Goal: Task Accomplishment & Management: Use online tool/utility

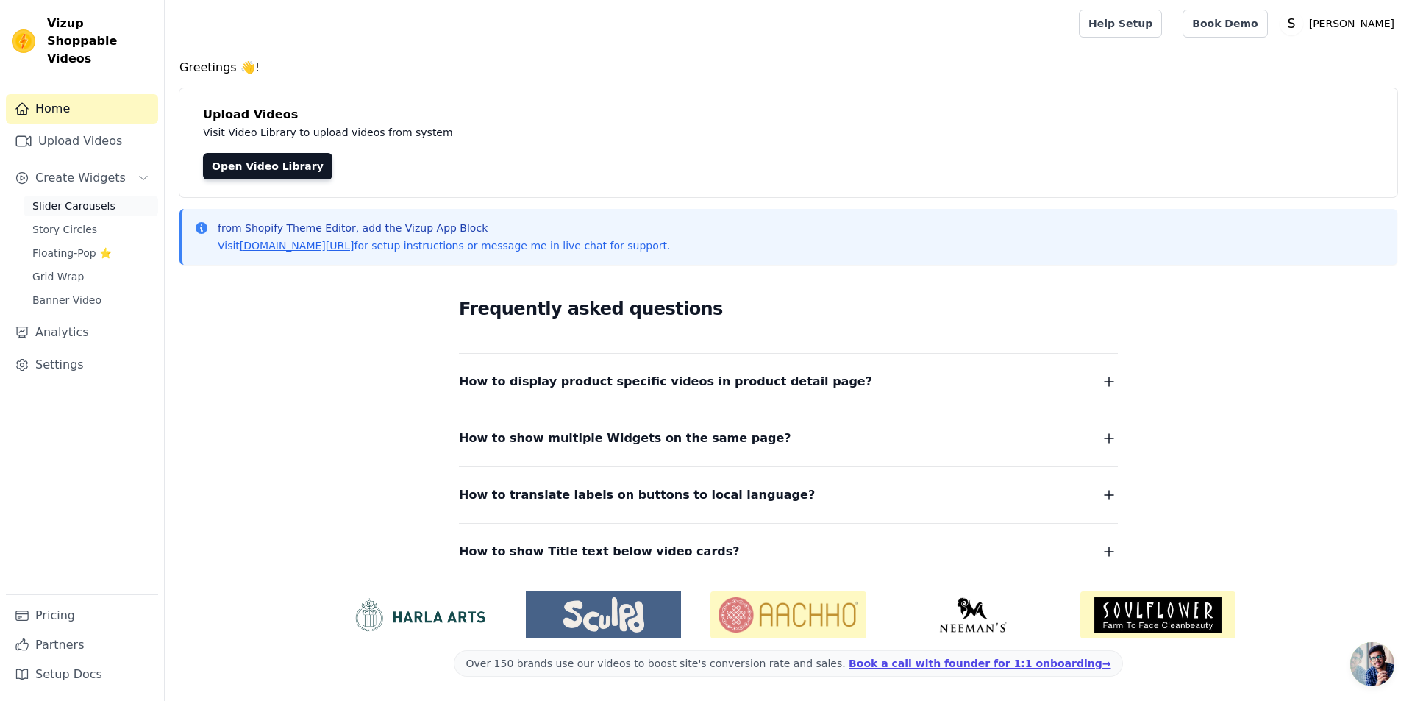
click at [117, 196] on link "Slider Carousels" at bounding box center [91, 206] width 135 height 21
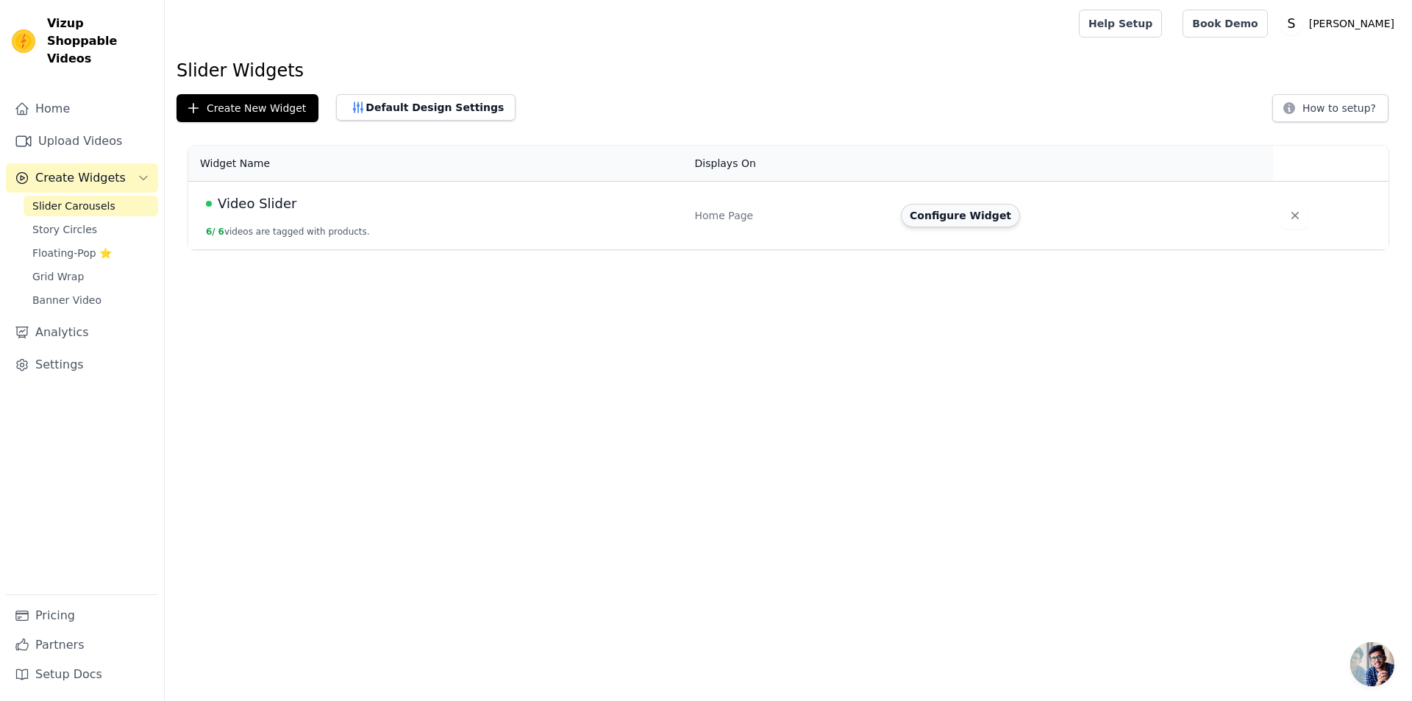
click at [953, 213] on button "Configure Widget" at bounding box center [960, 216] width 119 height 24
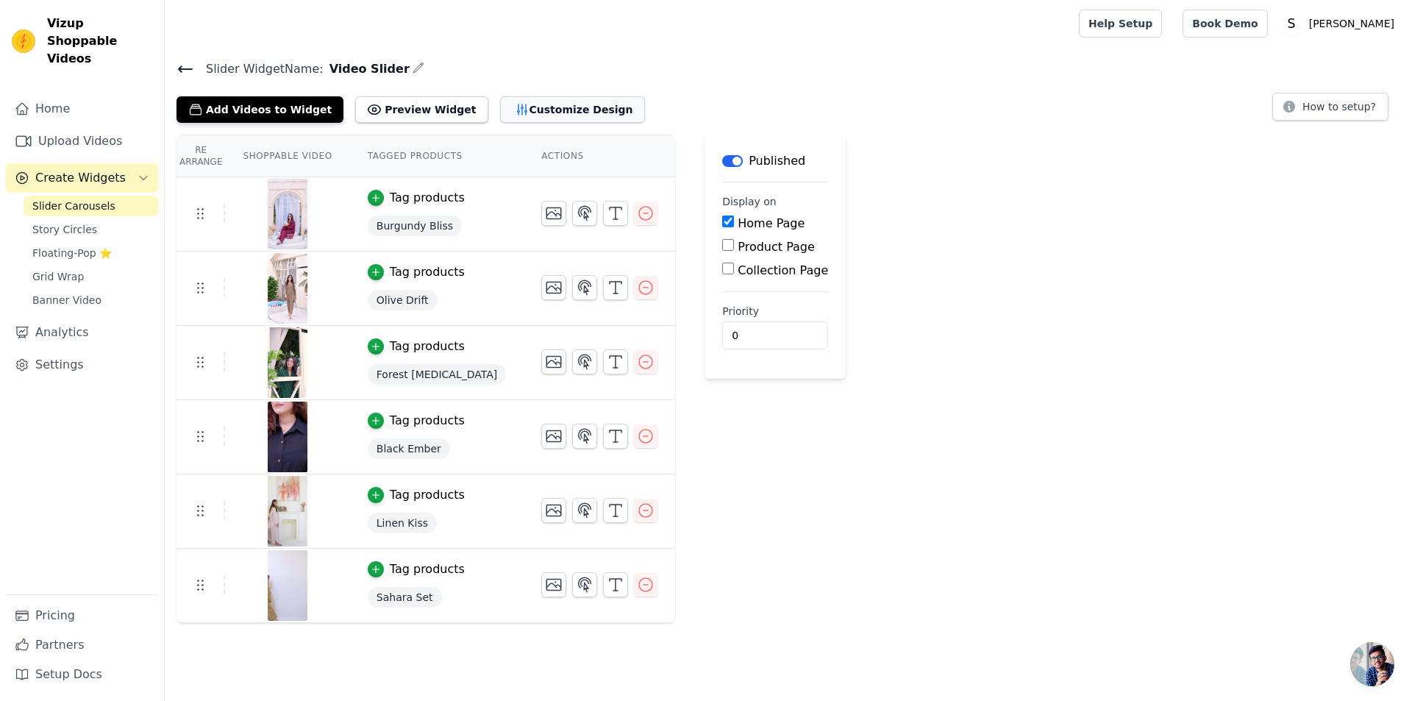
click at [510, 105] on button "Customize Design" at bounding box center [572, 109] width 145 height 26
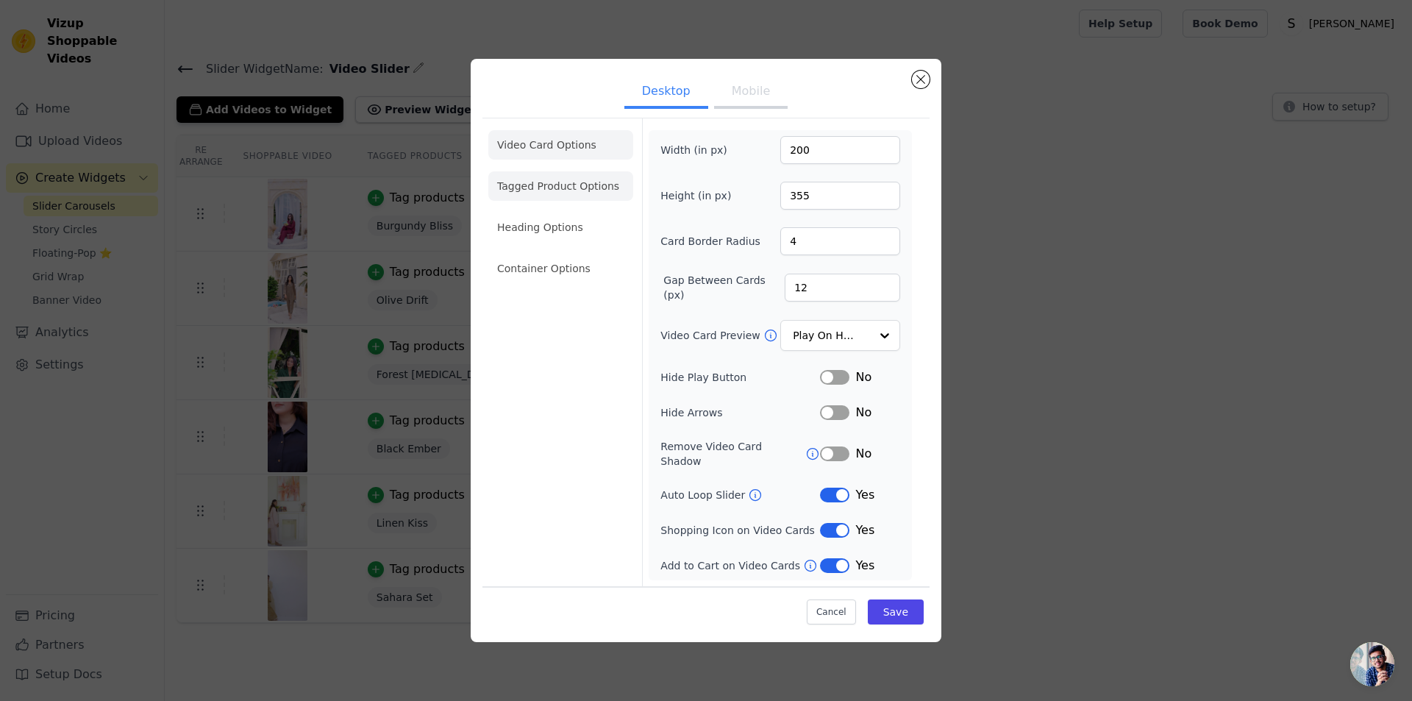
click at [567, 193] on li "Tagged Product Options" at bounding box center [560, 185] width 145 height 29
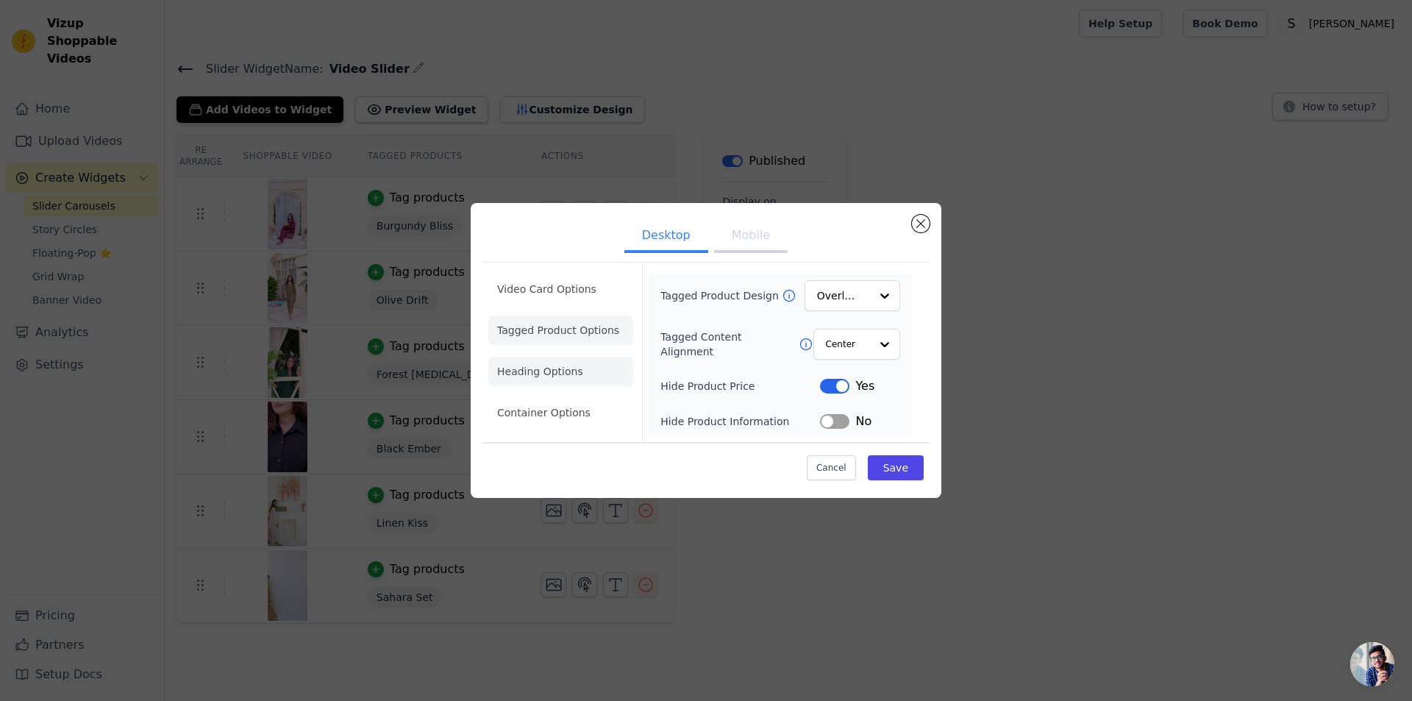
click at [568, 368] on li "Heading Options" at bounding box center [560, 371] width 145 height 29
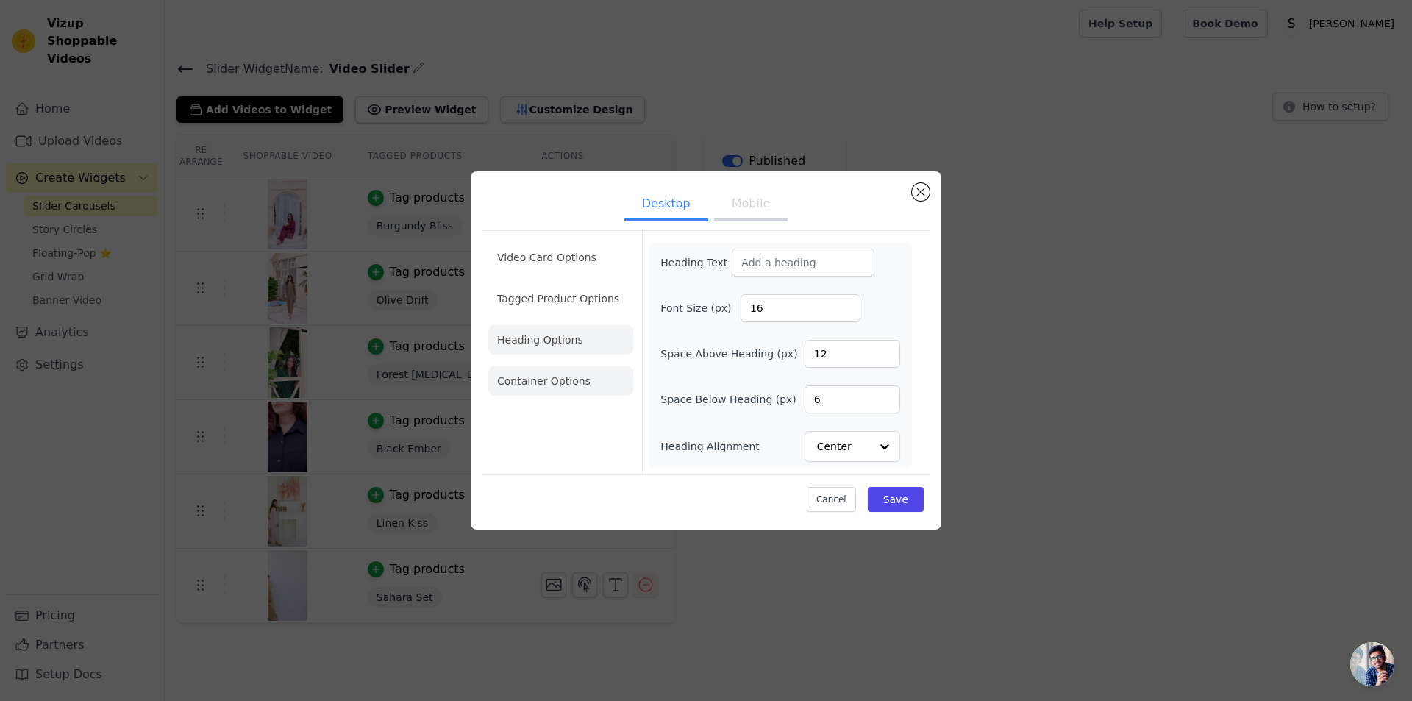
click at [583, 381] on li "Container Options" at bounding box center [560, 380] width 145 height 29
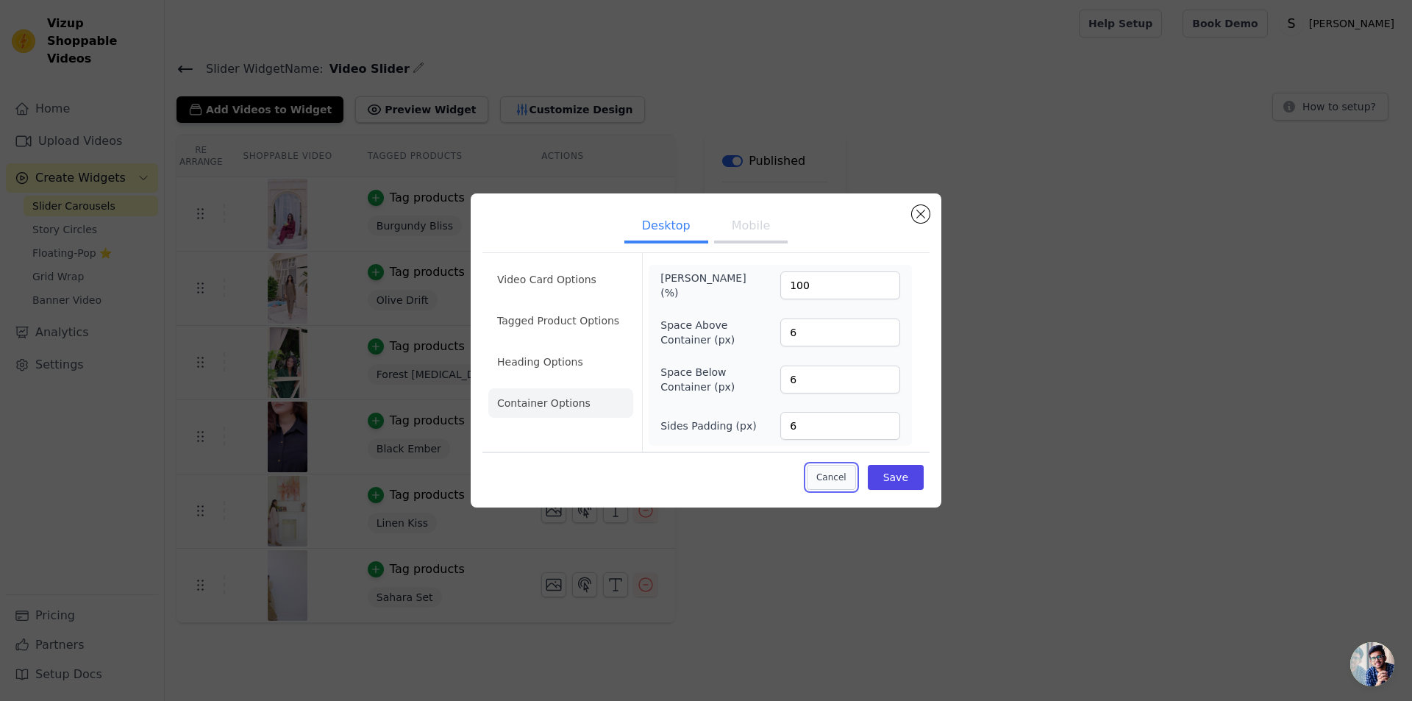
click at [827, 477] on button "Cancel" at bounding box center [831, 477] width 49 height 25
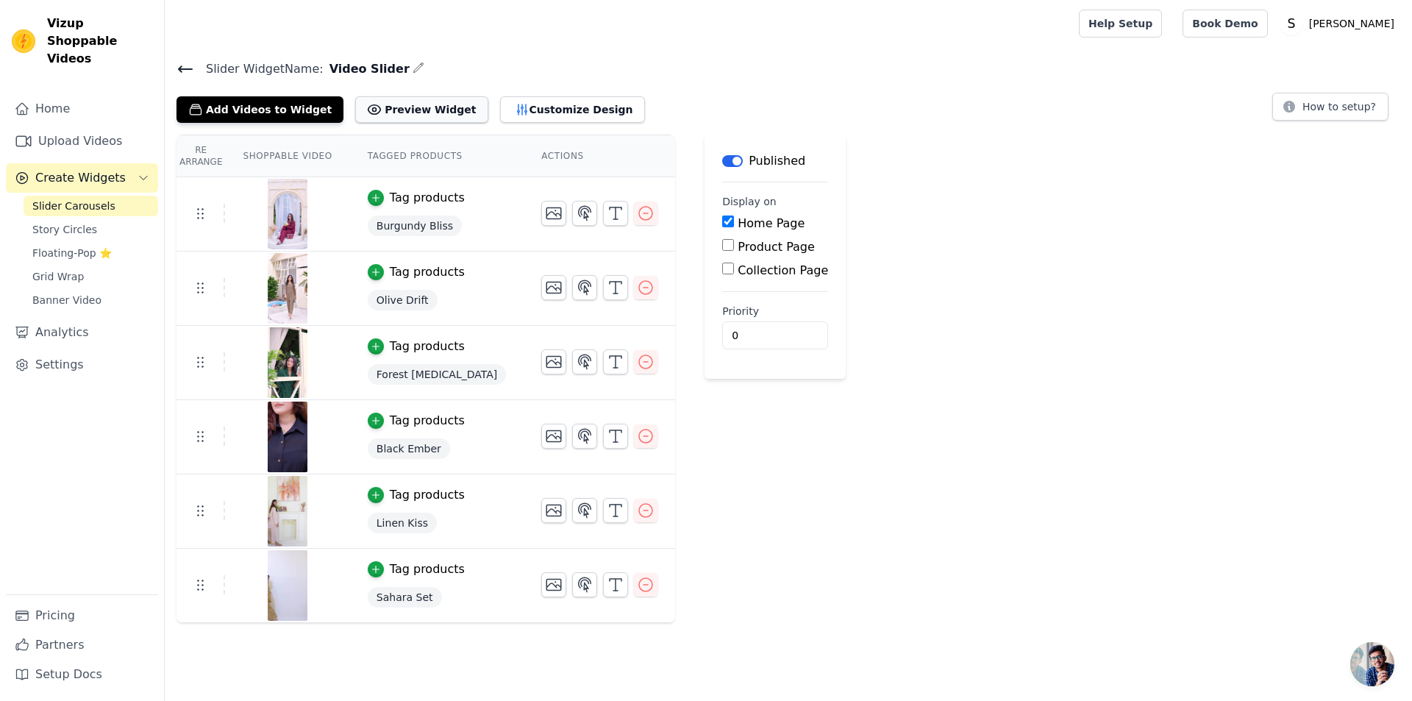
click at [375, 114] on button "Preview Widget" at bounding box center [421, 109] width 132 height 26
click at [279, 110] on button "Add Videos to Widget" at bounding box center [260, 109] width 167 height 26
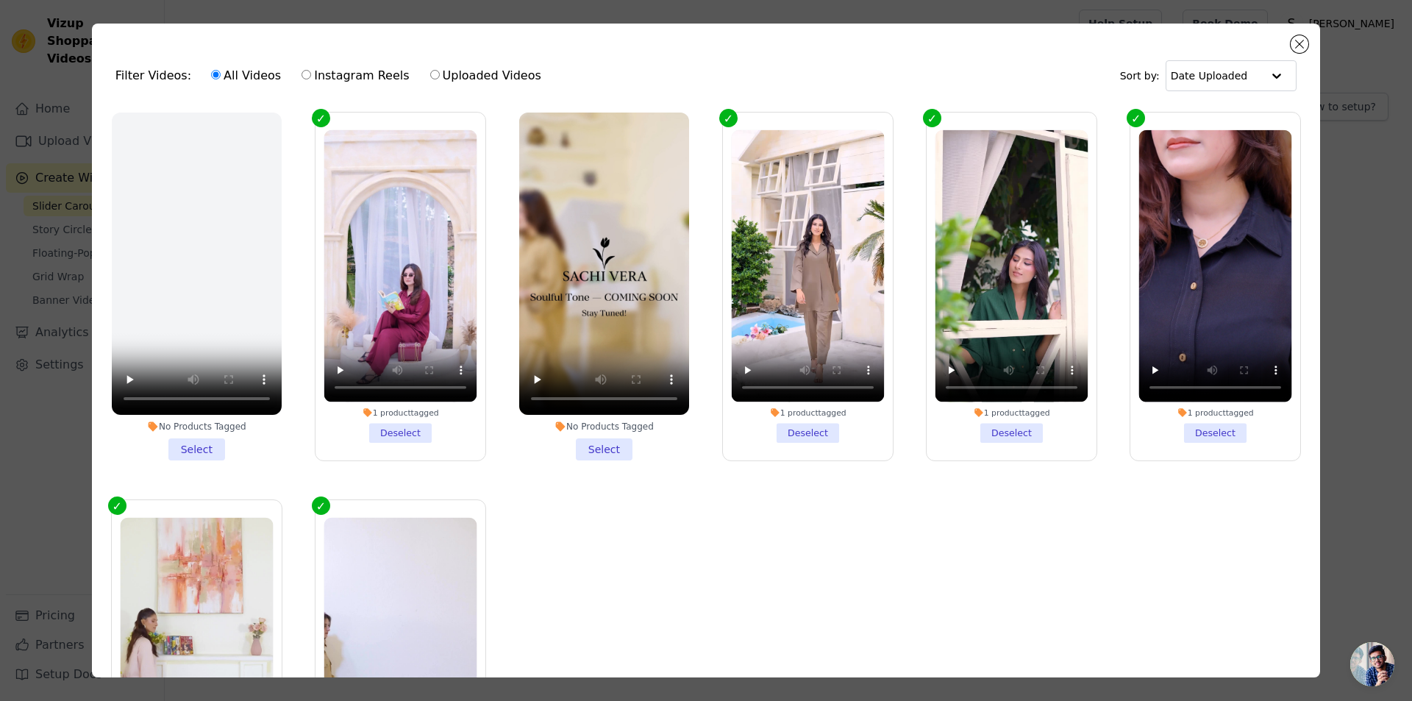
click at [358, 81] on label "Instagram Reels" at bounding box center [355, 75] width 109 height 19
click at [311, 79] on input "Instagram Reels" at bounding box center [307, 75] width 10 height 10
radio input "true"
click at [241, 82] on label "All Videos" at bounding box center [245, 75] width 71 height 19
click at [221, 79] on input "All Videos" at bounding box center [216, 75] width 10 height 10
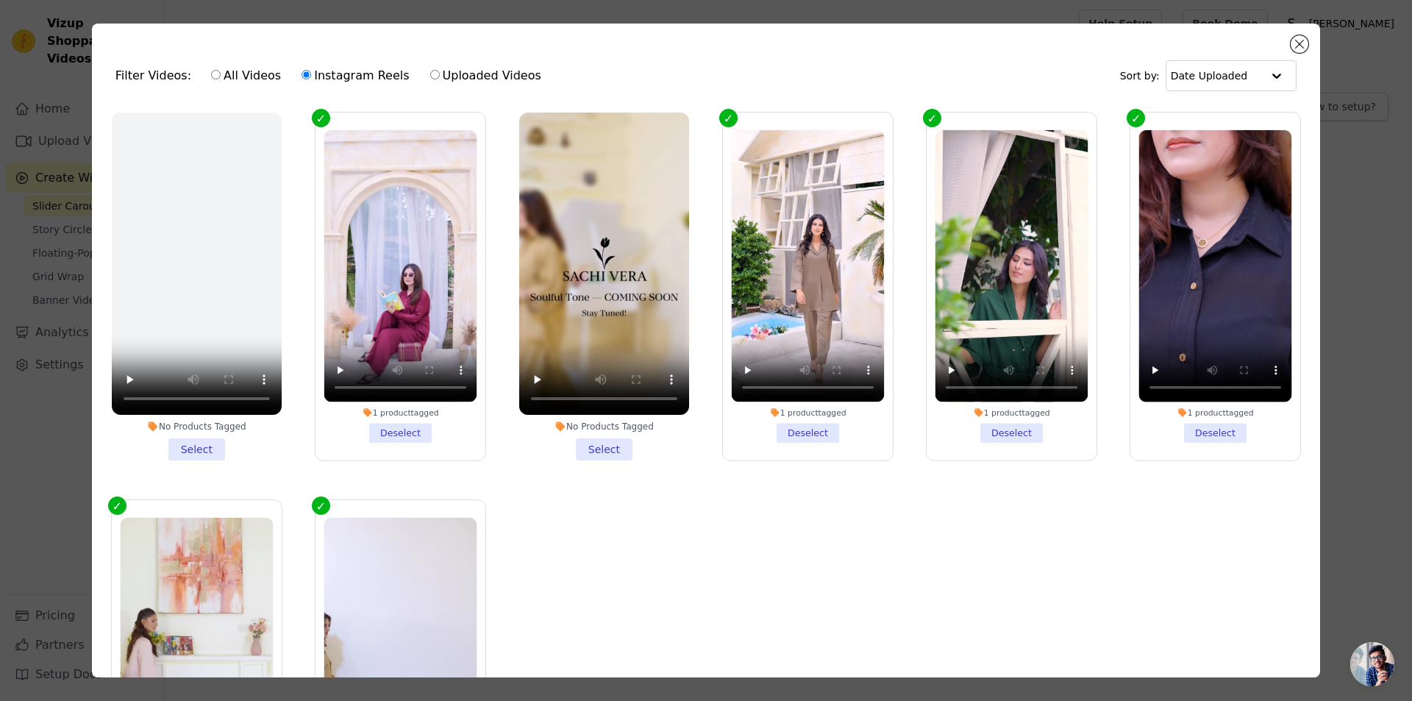
radio input "true"
click at [1297, 40] on button "Close modal" at bounding box center [1300, 44] width 18 height 18
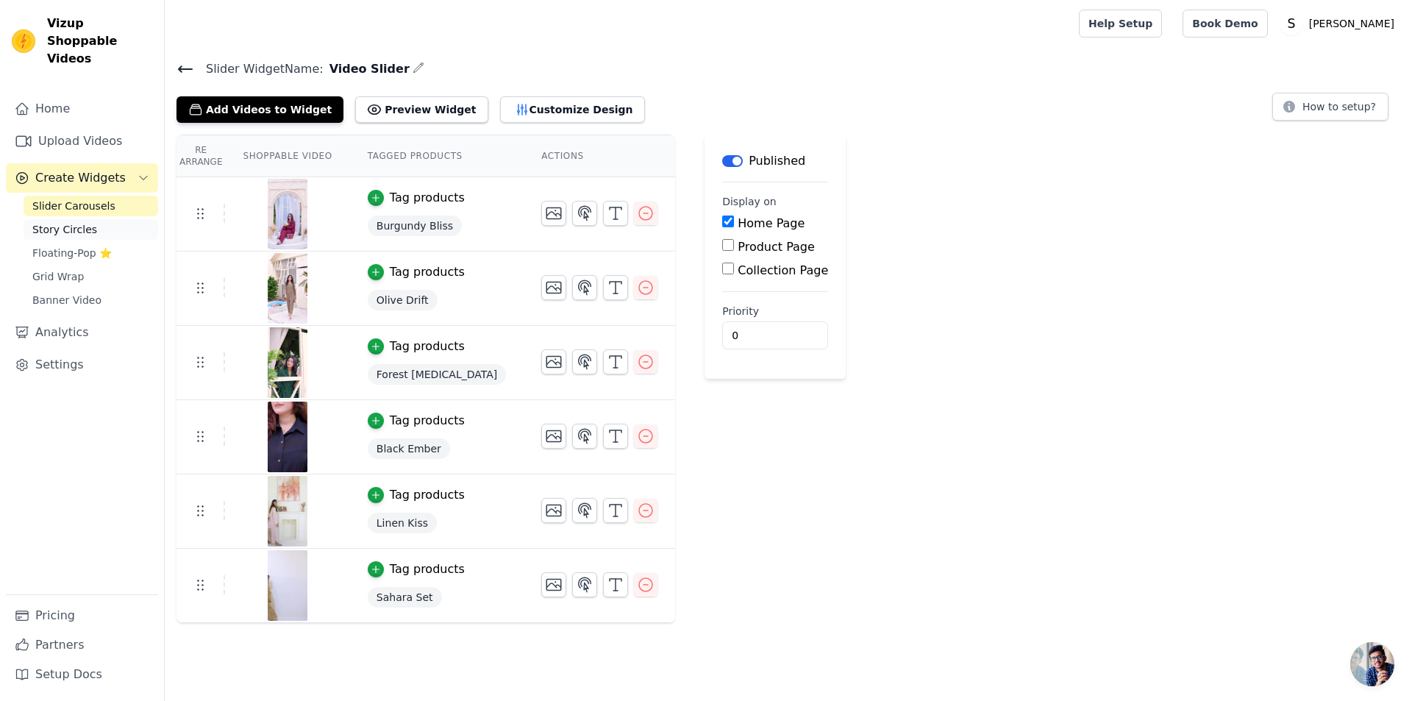
click at [110, 219] on link "Story Circles" at bounding box center [91, 229] width 135 height 21
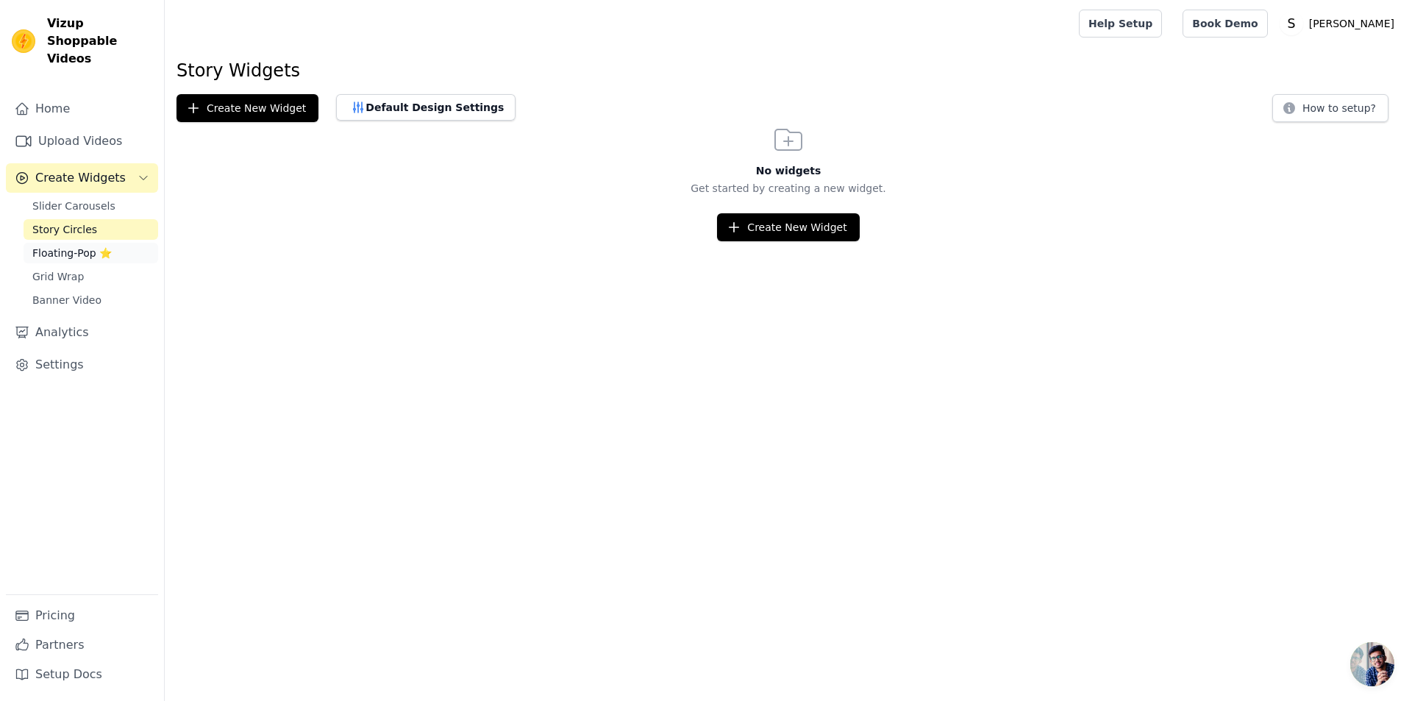
click at [84, 246] on span "Floating-Pop ⭐" at bounding box center [71, 253] width 79 height 15
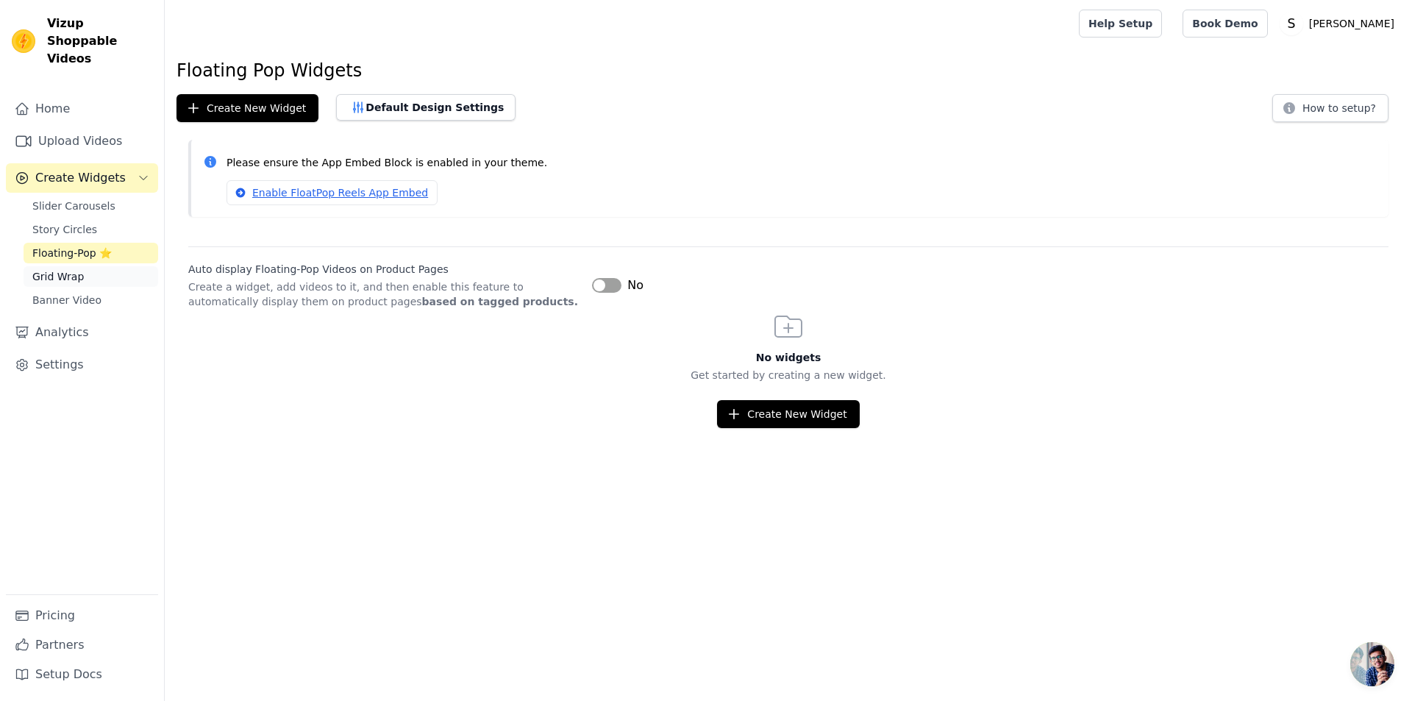
click at [90, 266] on link "Grid Wrap" at bounding box center [91, 276] width 135 height 21
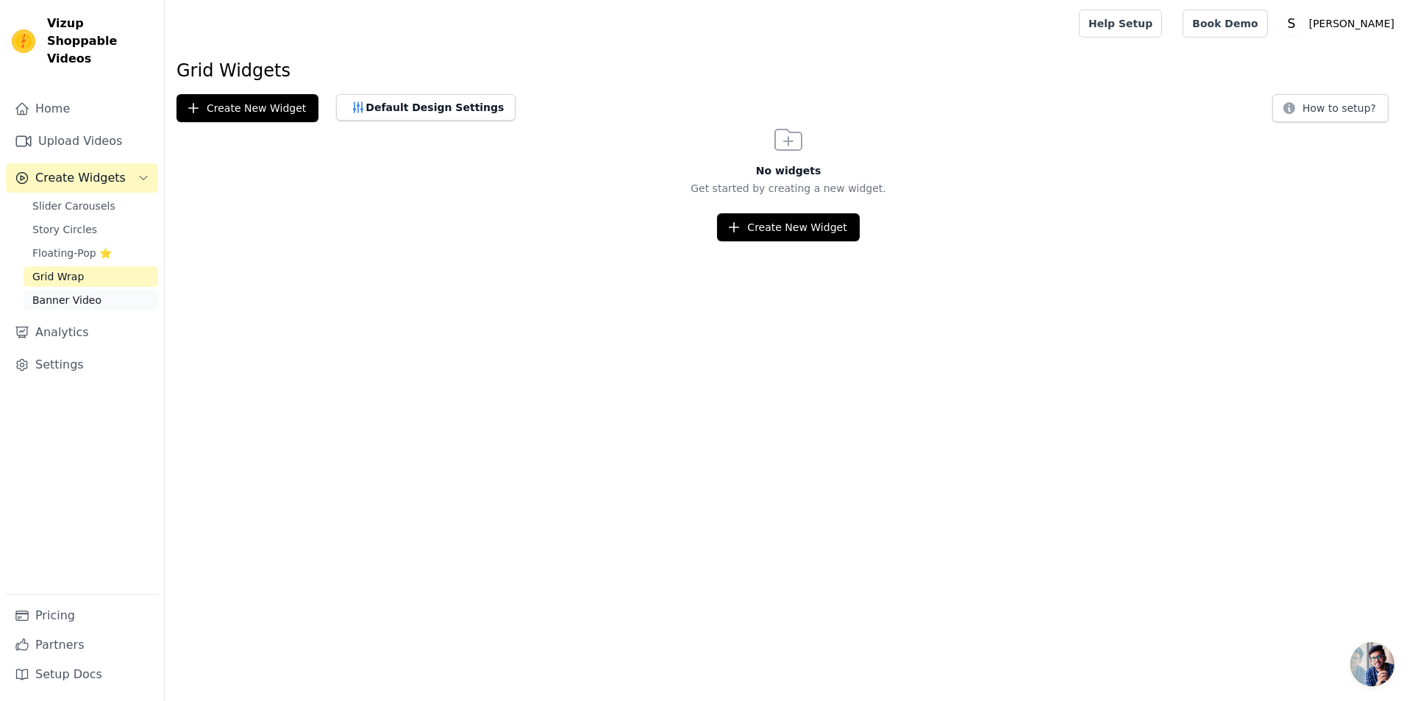
click at [94, 290] on link "Banner Video" at bounding box center [91, 300] width 135 height 21
click at [99, 318] on link "Analytics" at bounding box center [82, 332] width 152 height 29
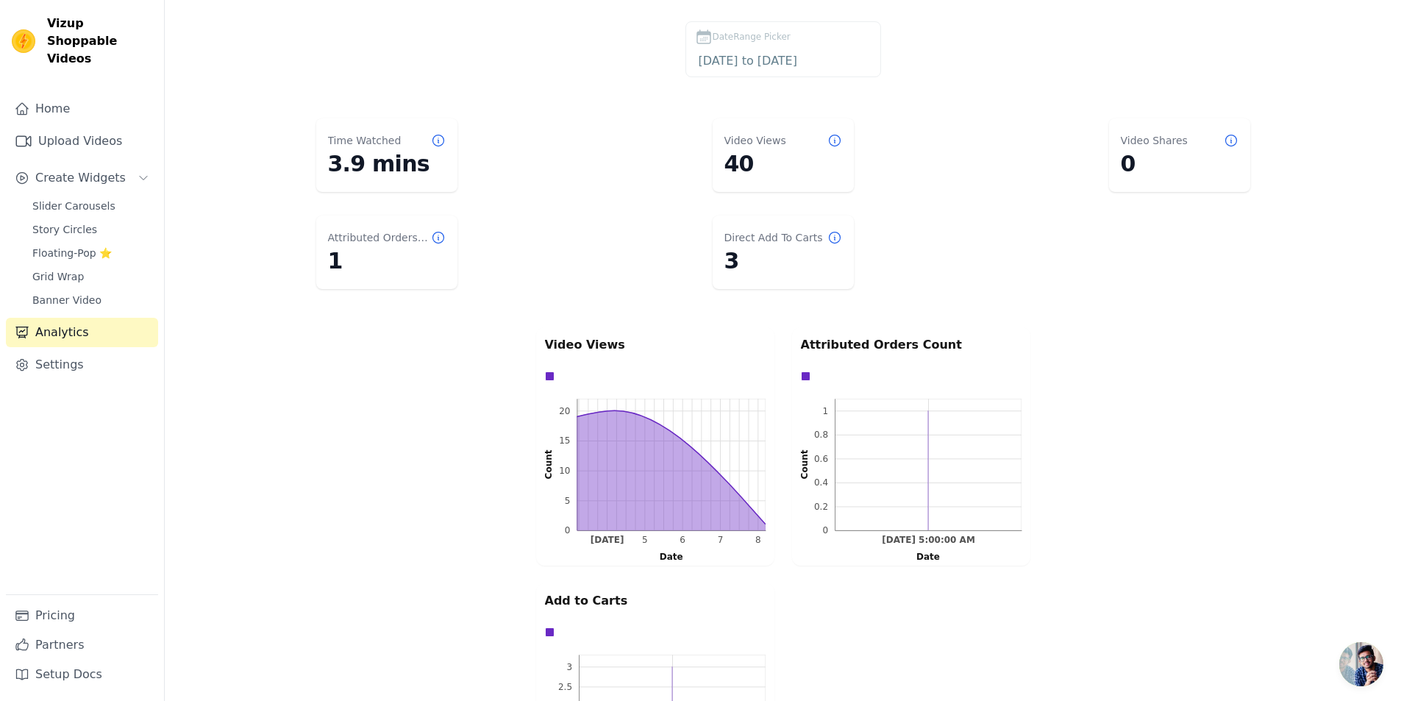
scroll to position [74, 0]
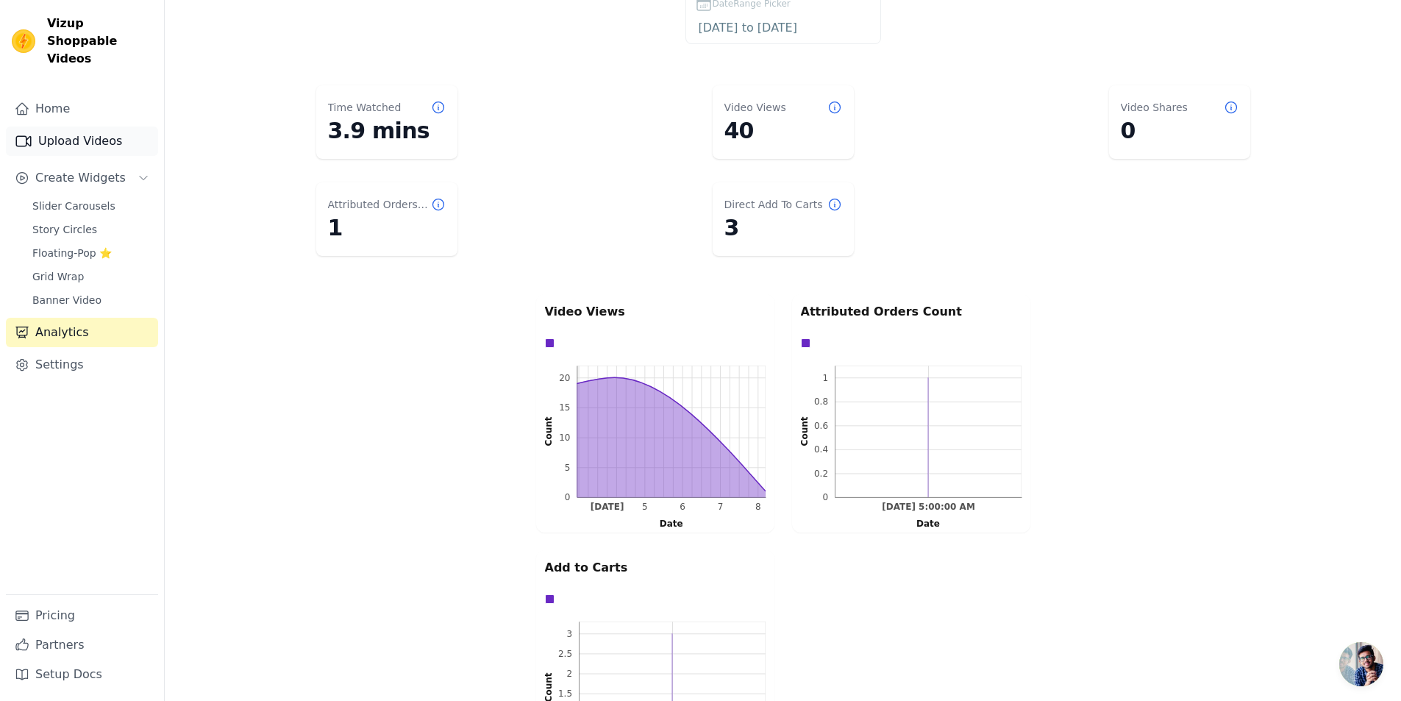
click at [65, 127] on link "Upload Videos" at bounding box center [82, 141] width 152 height 29
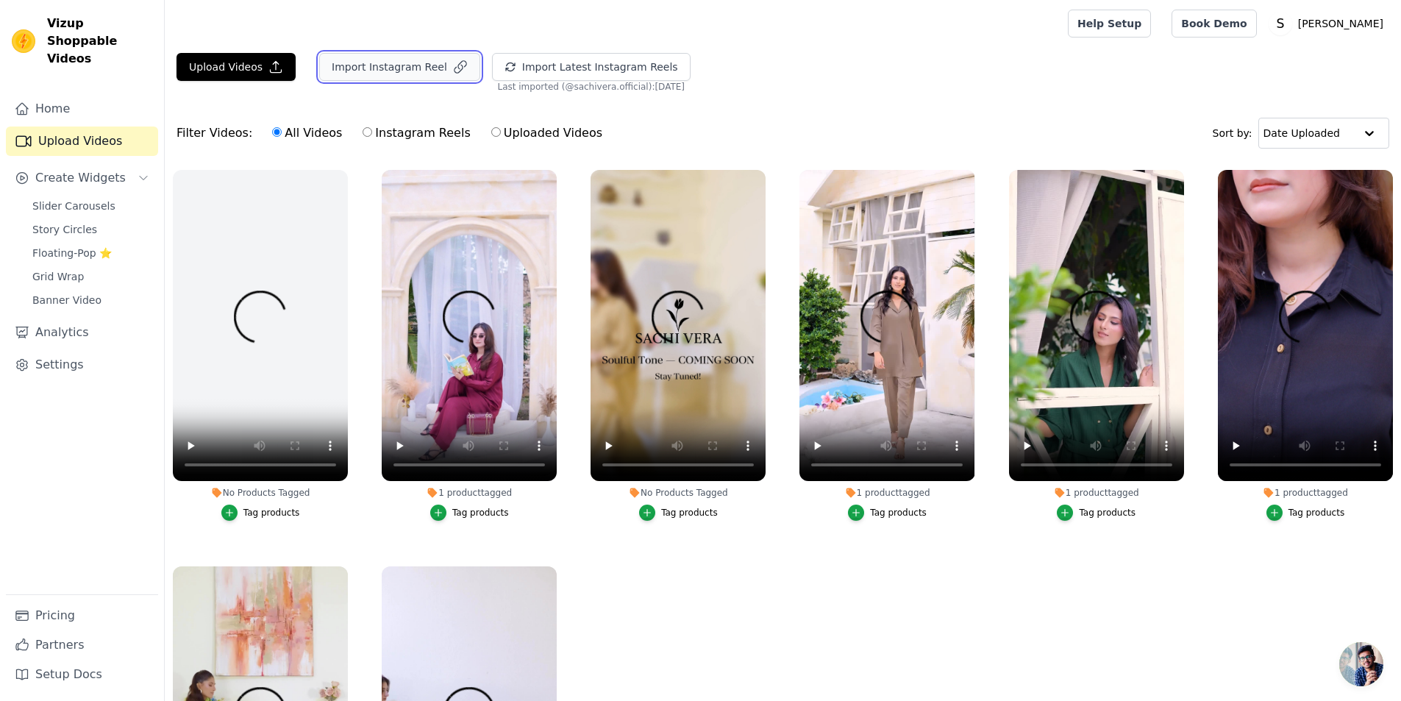
click at [417, 59] on button "Import Instagram Reel" at bounding box center [399, 67] width 161 height 28
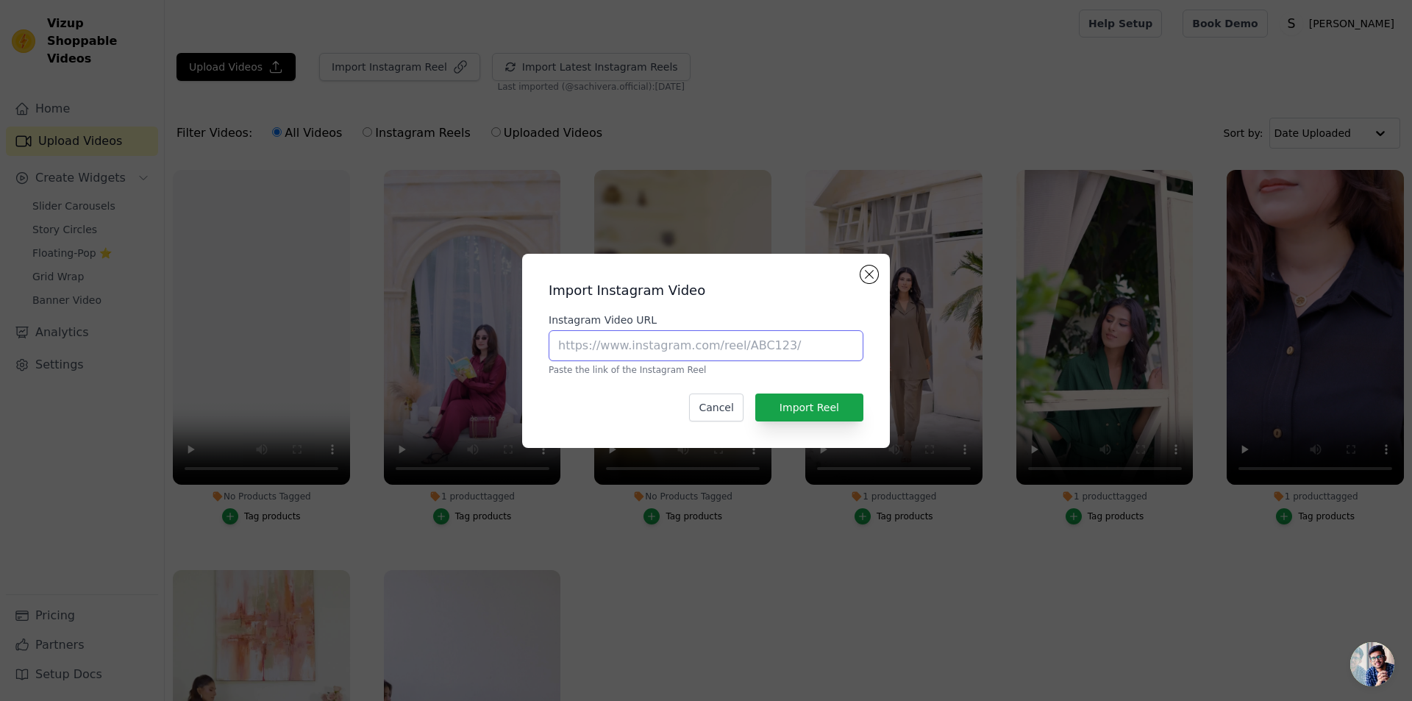
click at [691, 355] on input "Instagram Video URL" at bounding box center [706, 345] width 315 height 31
click at [734, 417] on button "Cancel" at bounding box center [716, 408] width 54 height 28
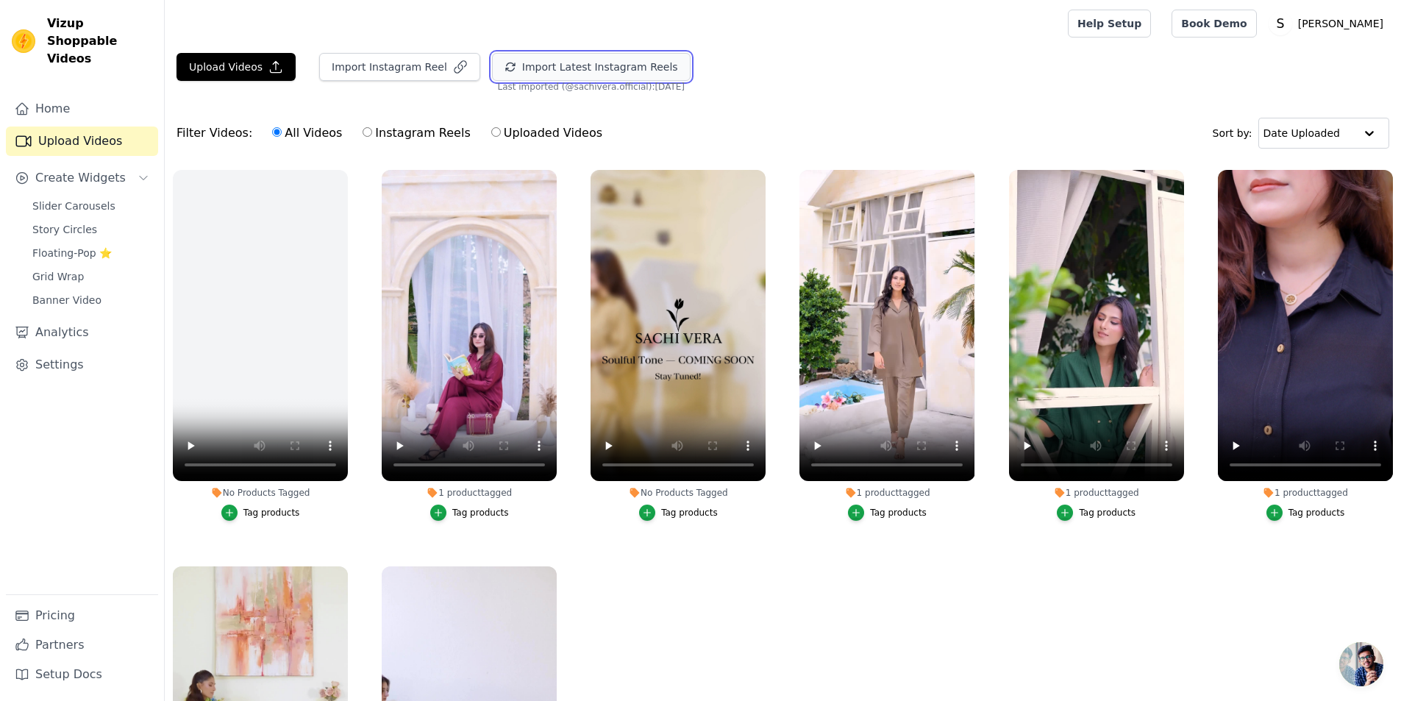
click at [560, 69] on button "Import Latest Instagram Reels" at bounding box center [591, 67] width 199 height 28
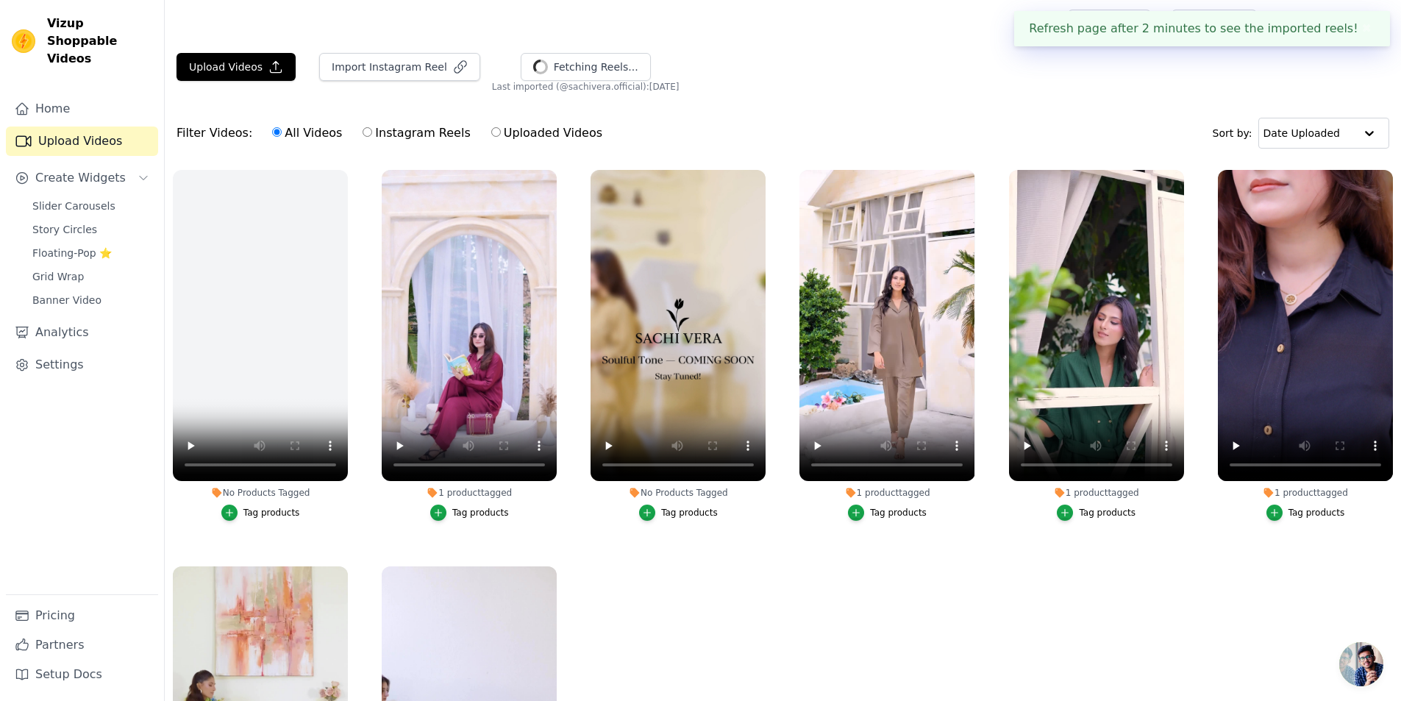
click at [1365, 26] on button "✖" at bounding box center [1367, 29] width 17 height 18
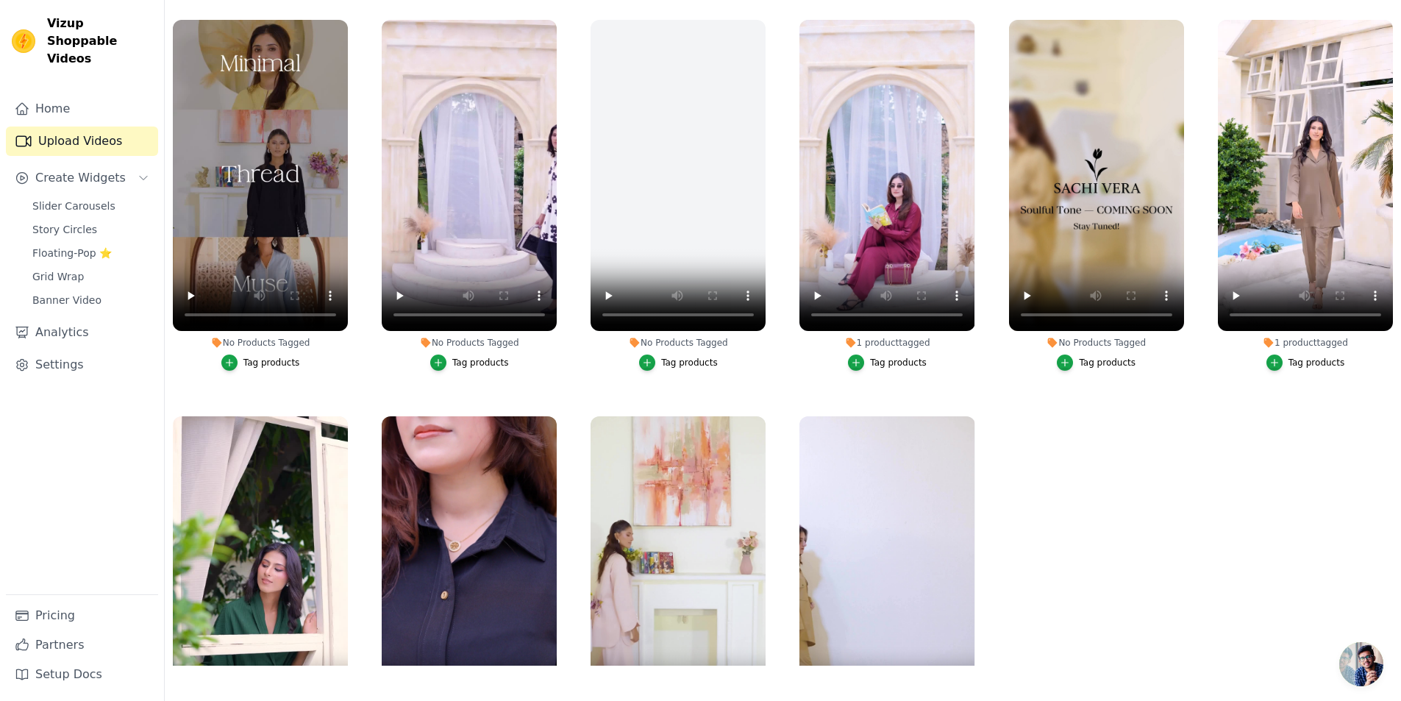
click at [362, 366] on ul "No Products Tagged Tag products No Products Tagged Tag products No Products Tag…" at bounding box center [783, 339] width 1236 height 654
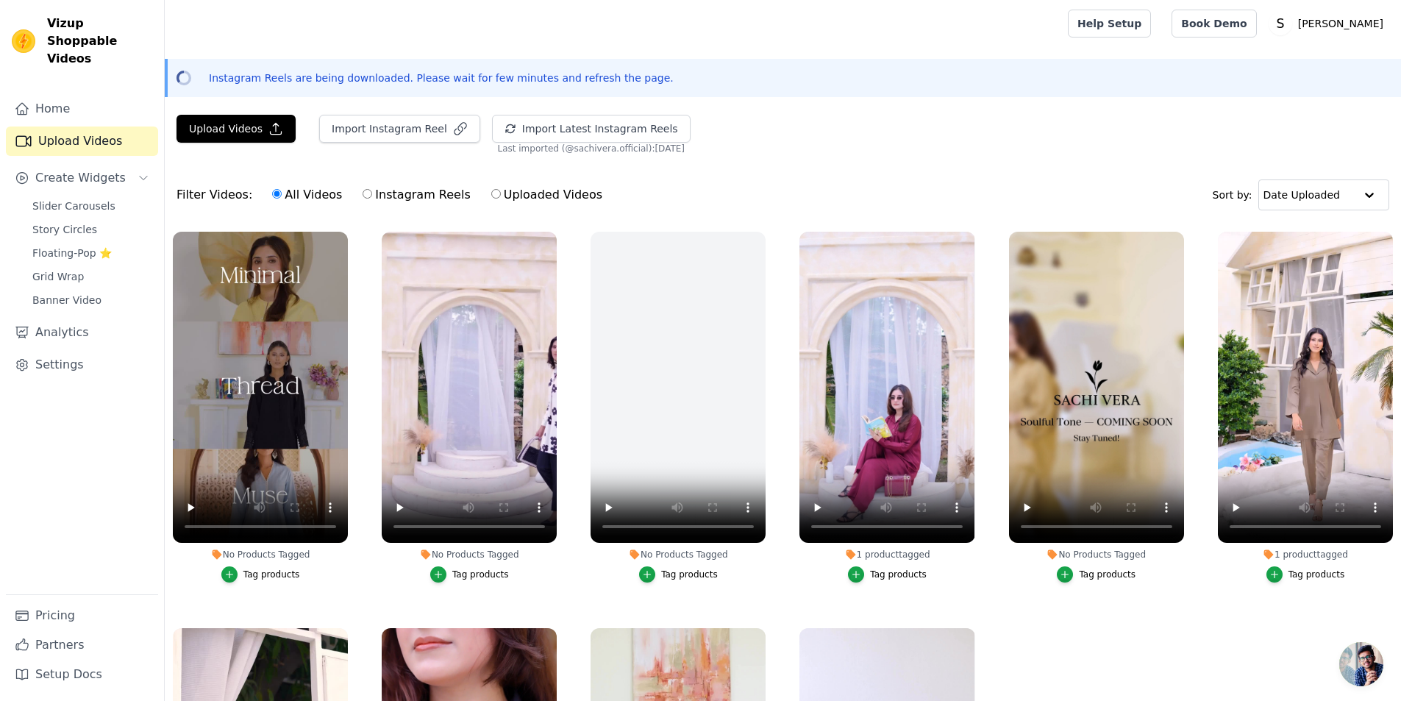
click at [528, 198] on label "Uploaded Videos" at bounding box center [547, 194] width 113 height 19
click at [501, 198] on input "Uploaded Videos" at bounding box center [496, 194] width 10 height 10
radio input "true"
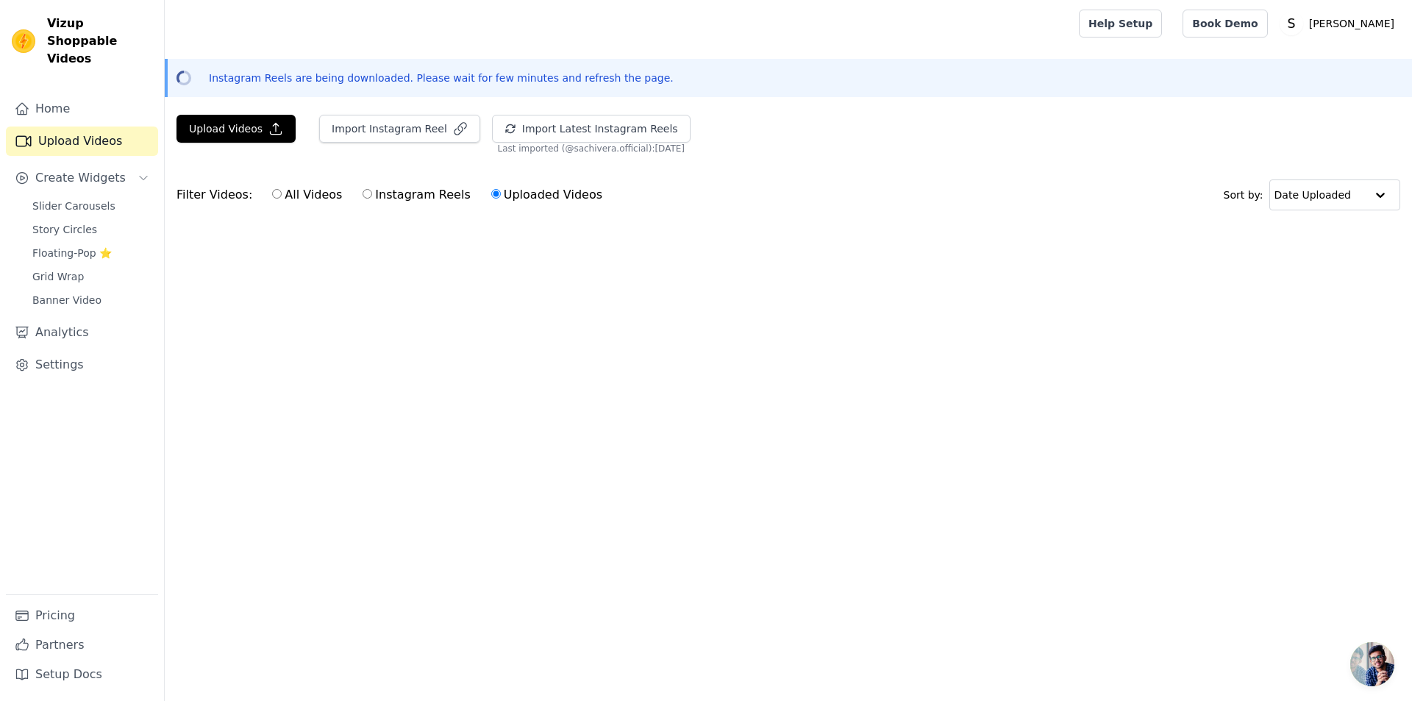
click at [399, 199] on label "Instagram Reels" at bounding box center [416, 194] width 109 height 19
click at [372, 199] on input "Instagram Reels" at bounding box center [368, 194] width 10 height 10
radio input "true"
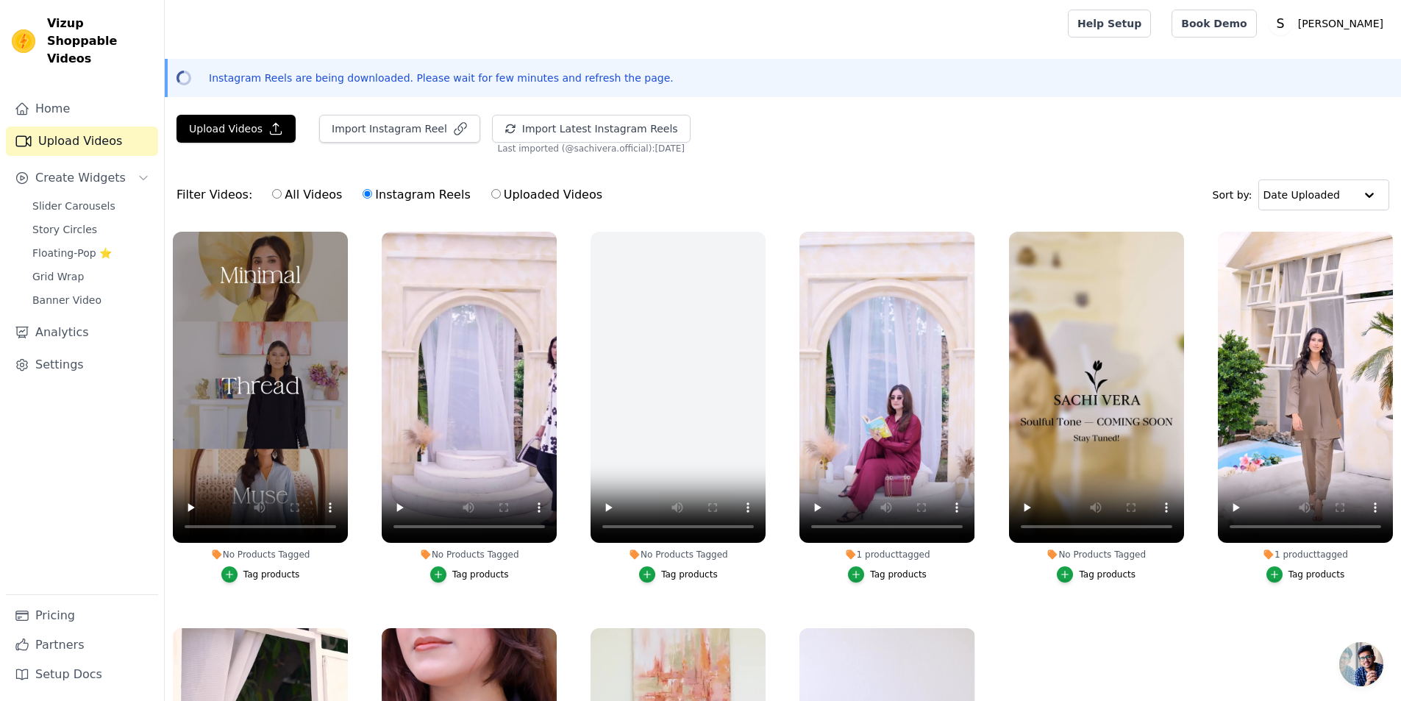
click at [296, 195] on label "All Videos" at bounding box center [306, 194] width 71 height 19
click at [282, 195] on input "All Videos" at bounding box center [277, 194] width 10 height 10
radio input "true"
click at [647, 192] on div "Filter Videos: All Videos Instagram Reels Uploaded Videos Sort by: Date Uploaded" at bounding box center [783, 194] width 1236 height 57
click at [110, 94] on link "Home" at bounding box center [82, 108] width 152 height 29
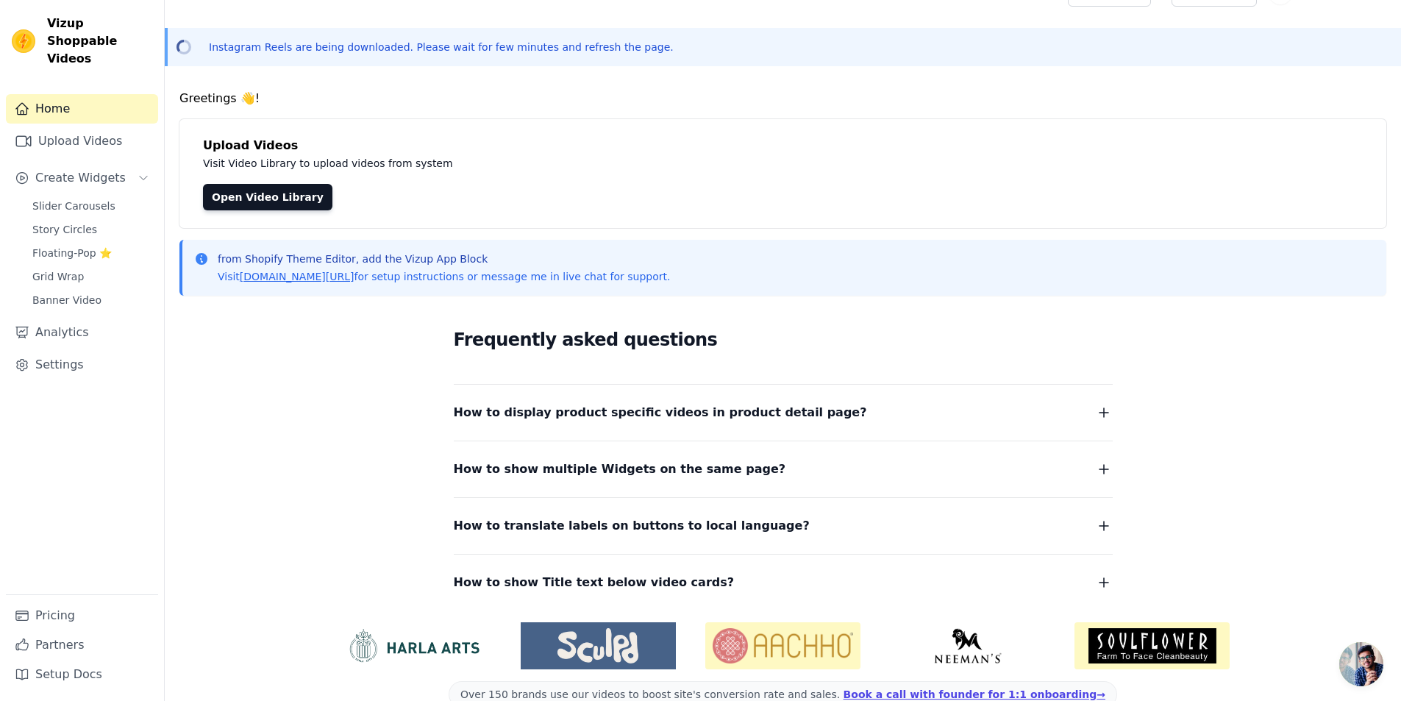
scroll to position [61, 0]
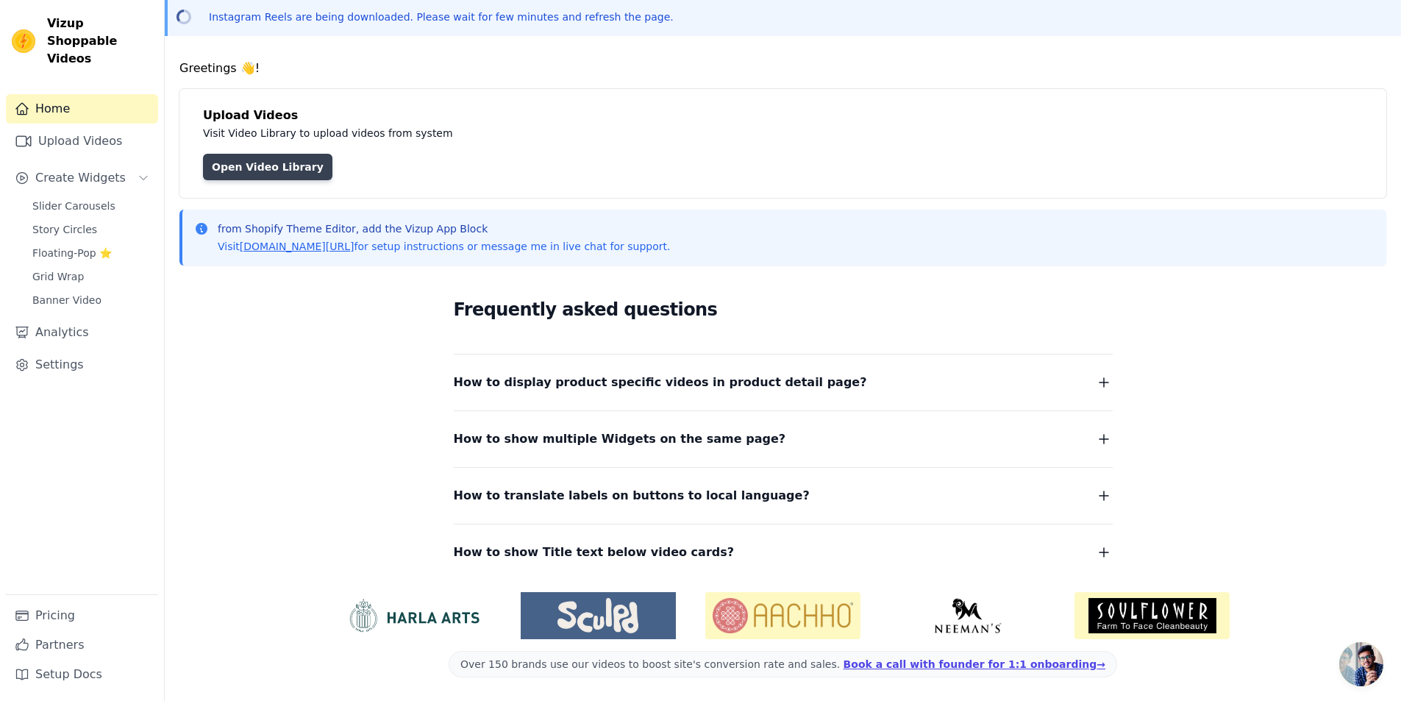
click at [249, 154] on link "Open Video Library" at bounding box center [267, 167] width 129 height 26
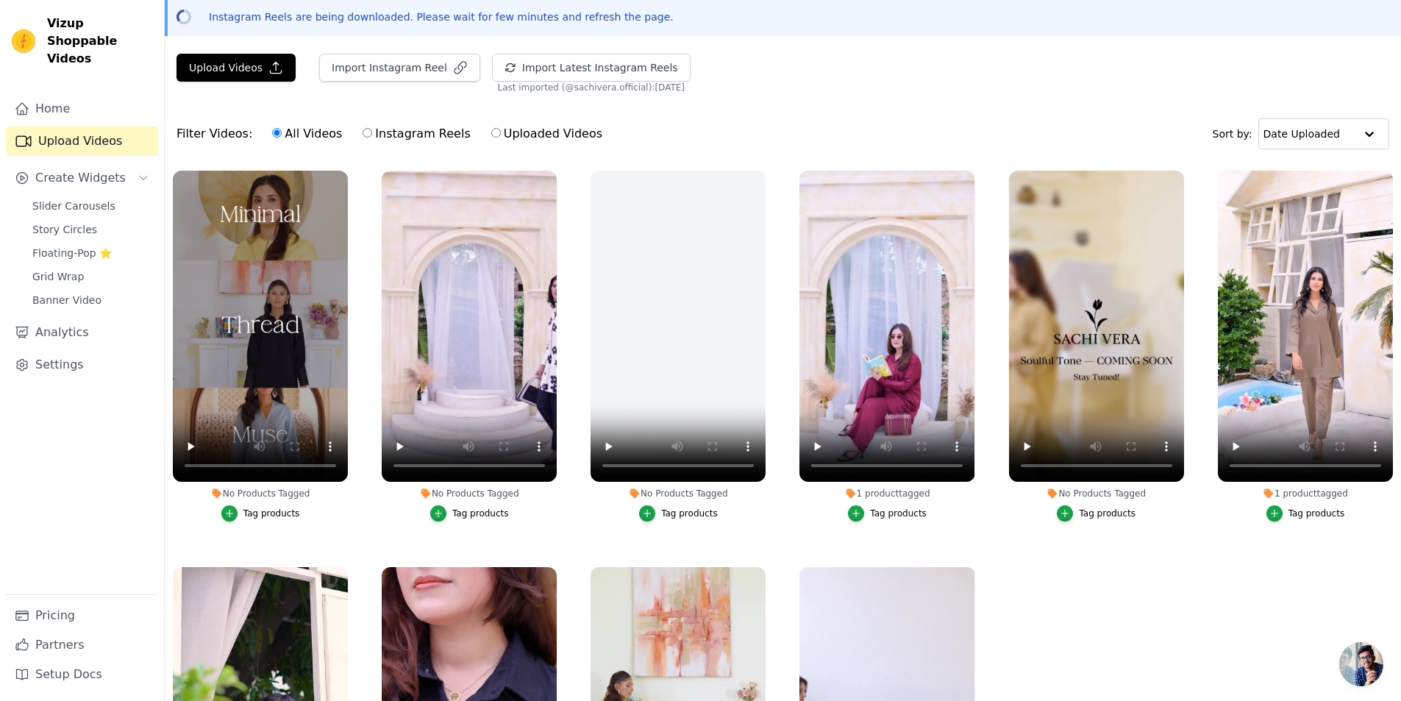
click at [589, 539] on ul "No Products Tagged Tag products No Products Tagged Tag products No Products Tag…" at bounding box center [783, 490] width 1236 height 654
click at [544, 129] on label "Uploaded Videos" at bounding box center [547, 133] width 113 height 19
click at [501, 129] on input "Uploaded Videos" at bounding box center [496, 133] width 10 height 10
radio input "true"
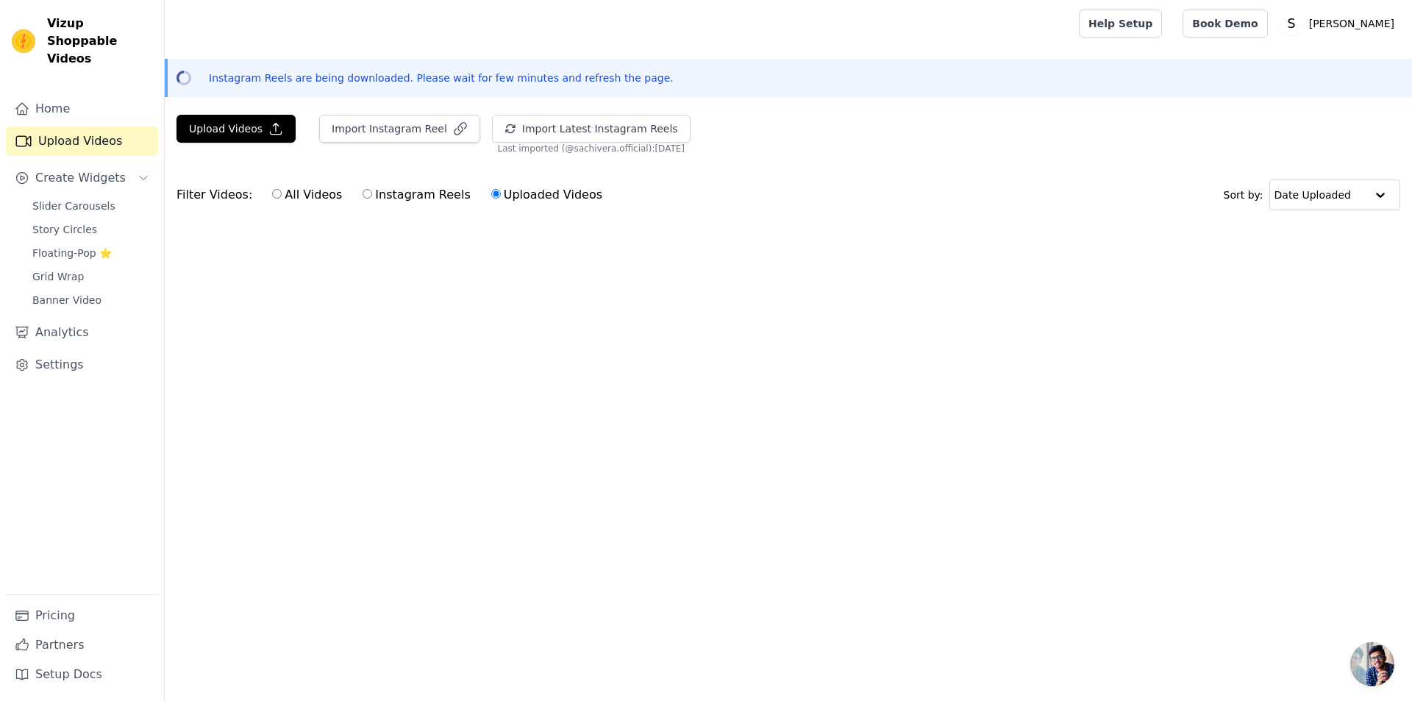
click at [417, 163] on div "Upload Videos Import Instagram Reel Import Latest Instagram Reels Import Latest…" at bounding box center [788, 181] width 1247 height 132
click at [413, 188] on label "Instagram Reels" at bounding box center [416, 194] width 109 height 19
click at [372, 189] on input "Instagram Reels" at bounding box center [368, 194] width 10 height 10
radio input "true"
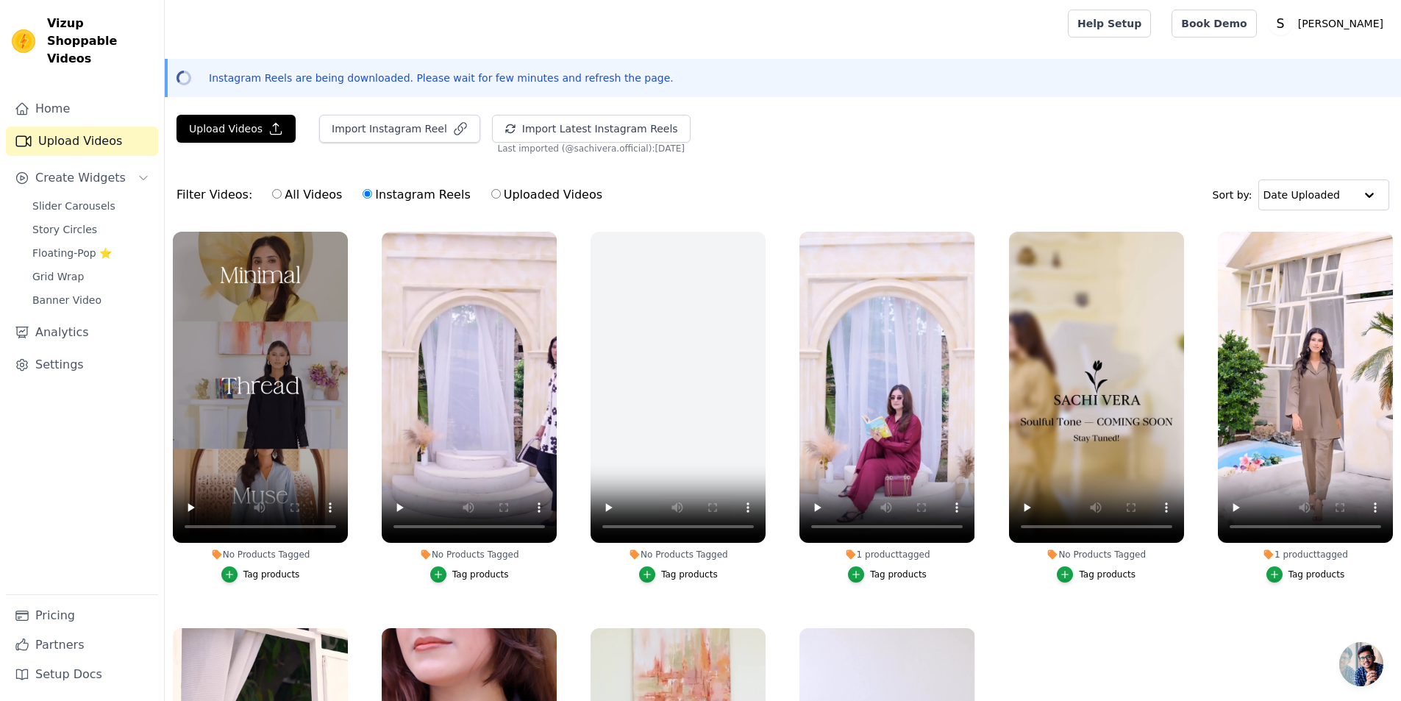
click at [309, 193] on label "All Videos" at bounding box center [306, 194] width 71 height 19
click at [282, 193] on input "All Videos" at bounding box center [277, 194] width 10 height 10
radio input "true"
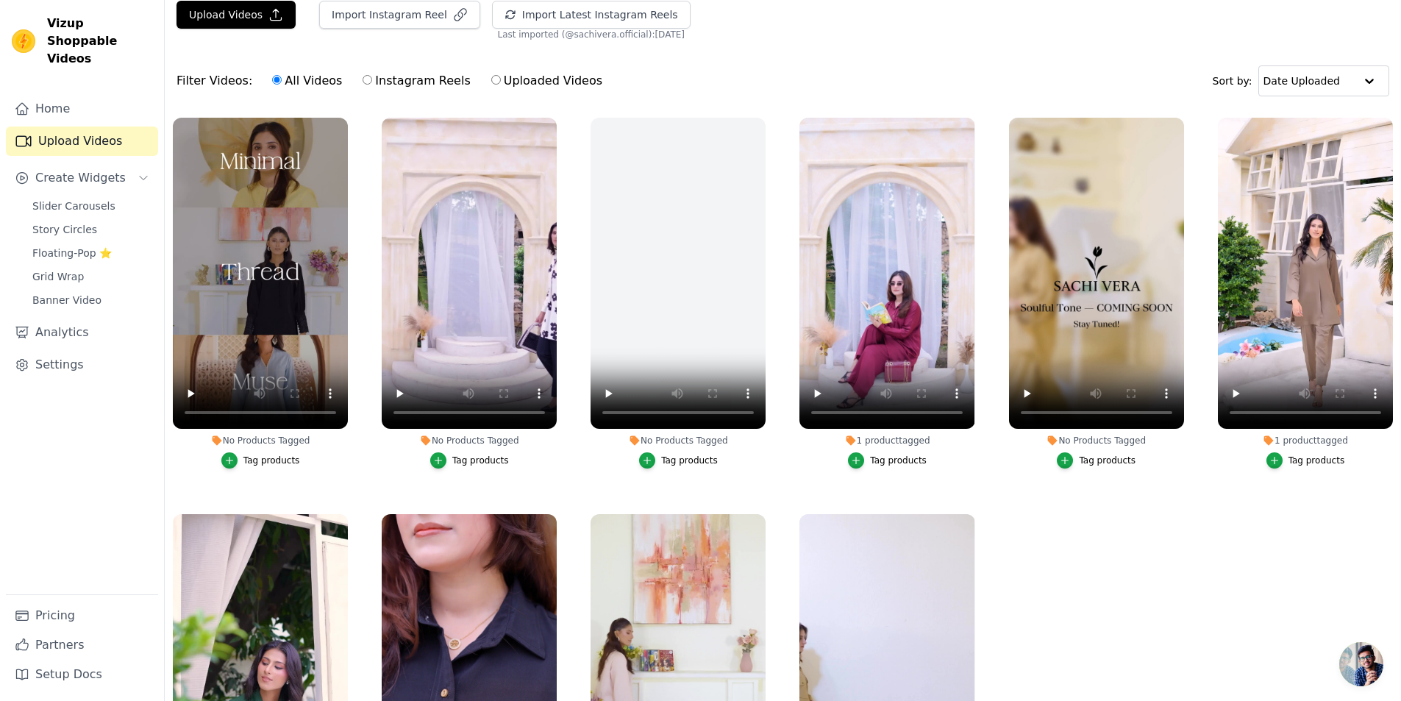
scroll to position [147, 0]
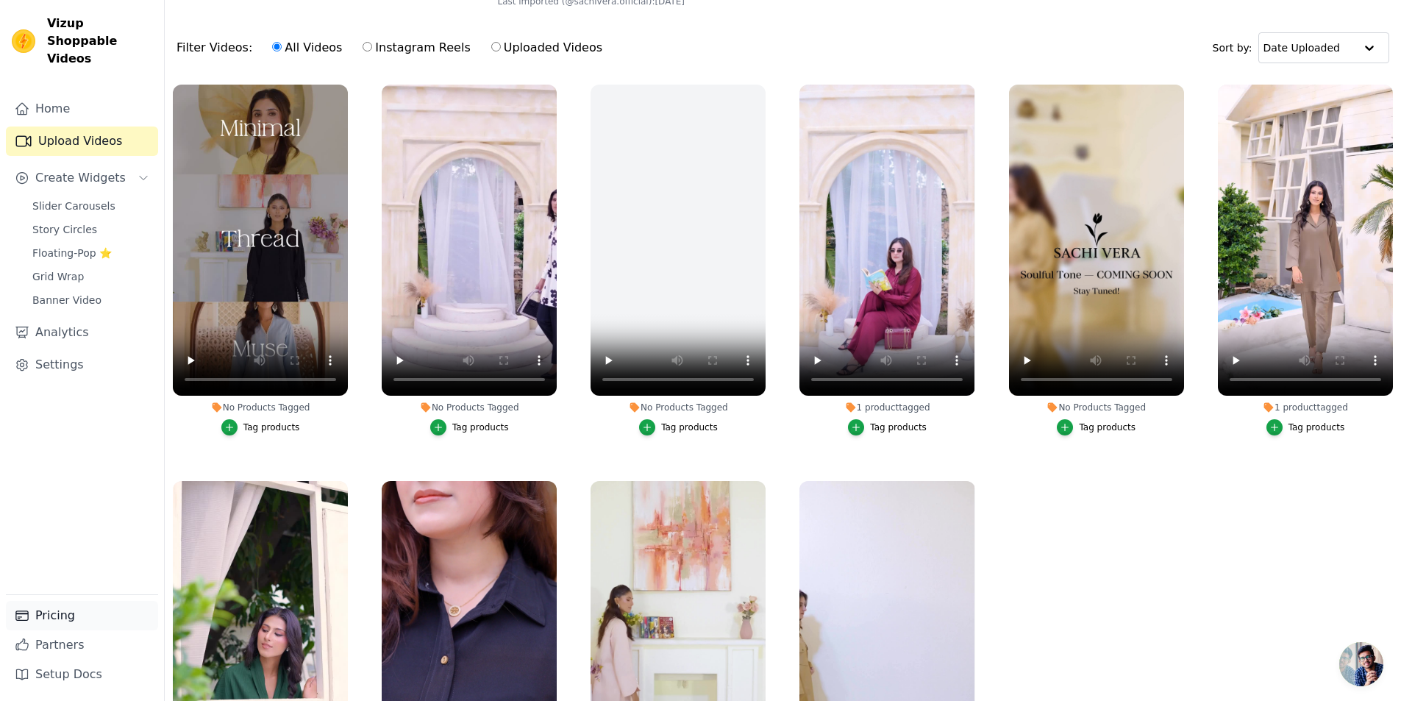
click at [71, 624] on link "Pricing" at bounding box center [82, 615] width 152 height 29
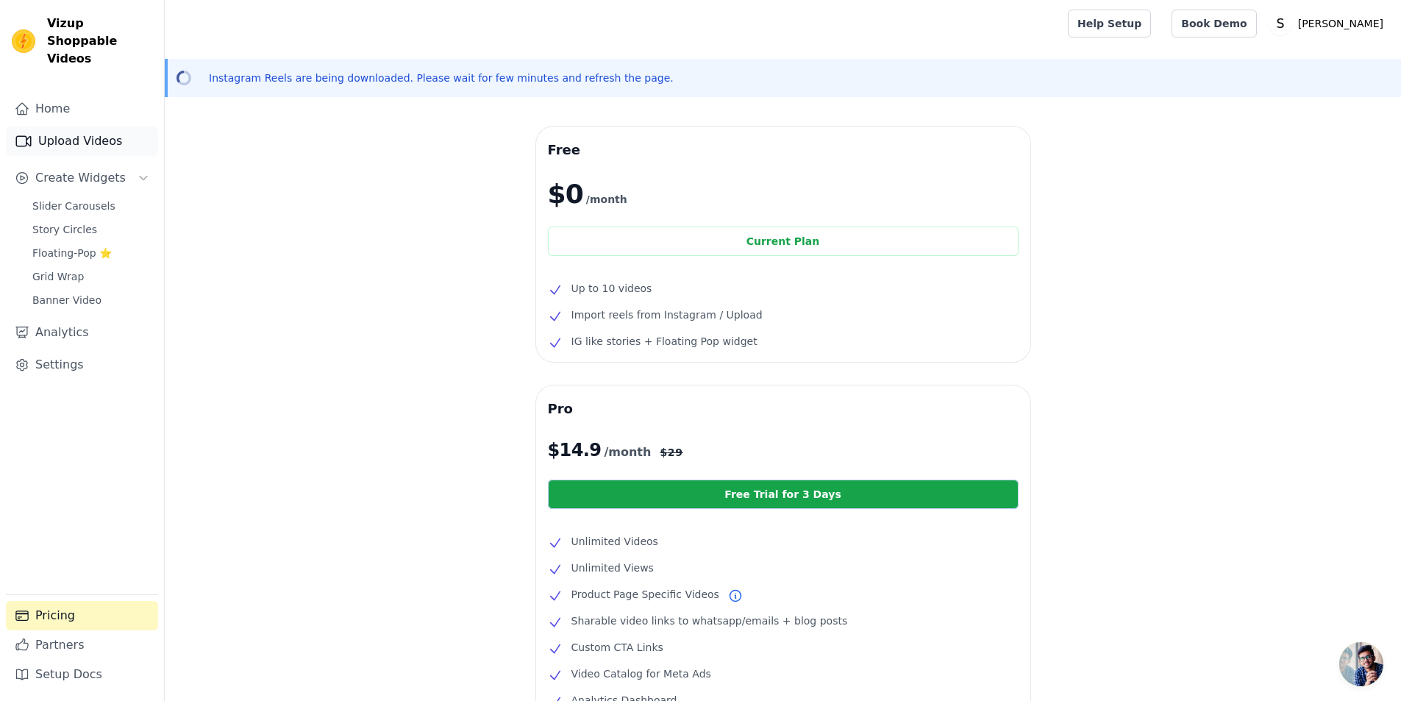
click at [117, 127] on link "Upload Videos" at bounding box center [82, 141] width 152 height 29
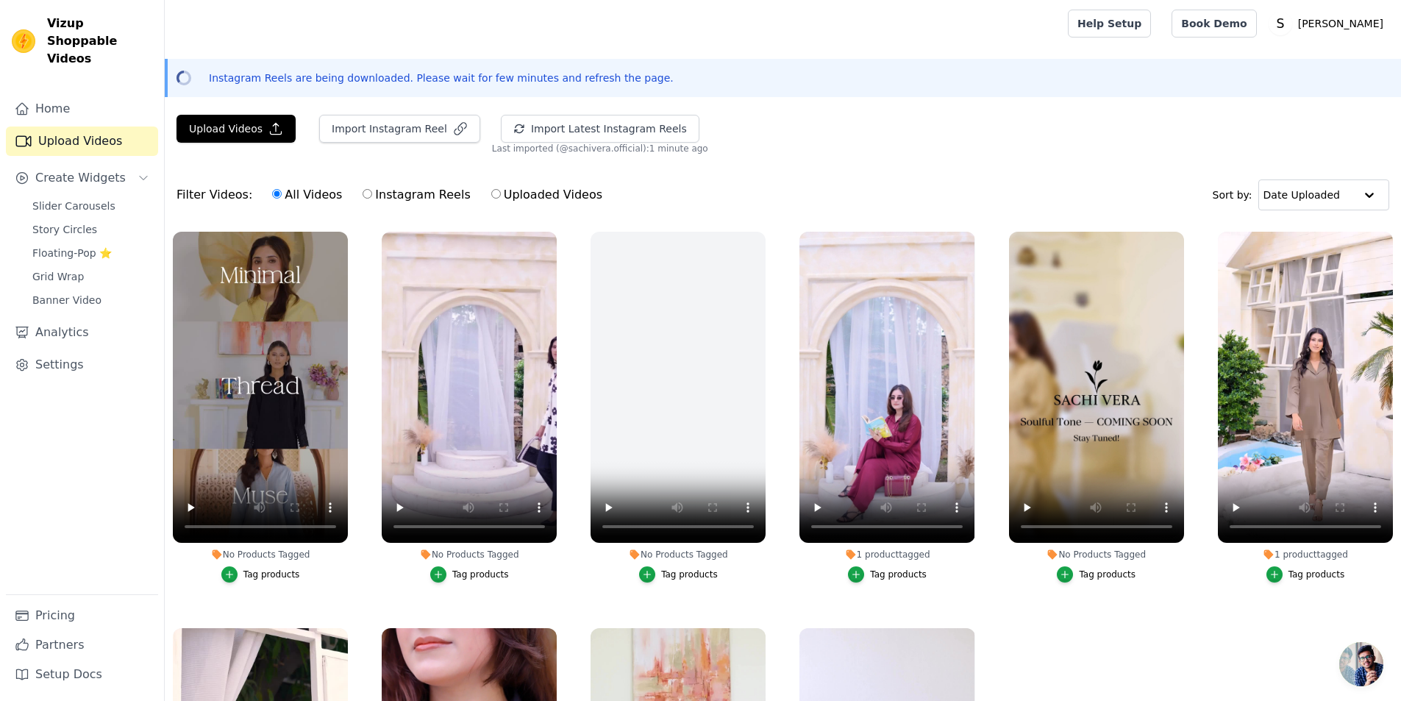
click at [415, 144] on div "Import Instagram Reel" at bounding box center [393, 135] width 173 height 40
click at [416, 135] on button "Import Instagram Reel" at bounding box center [399, 129] width 161 height 28
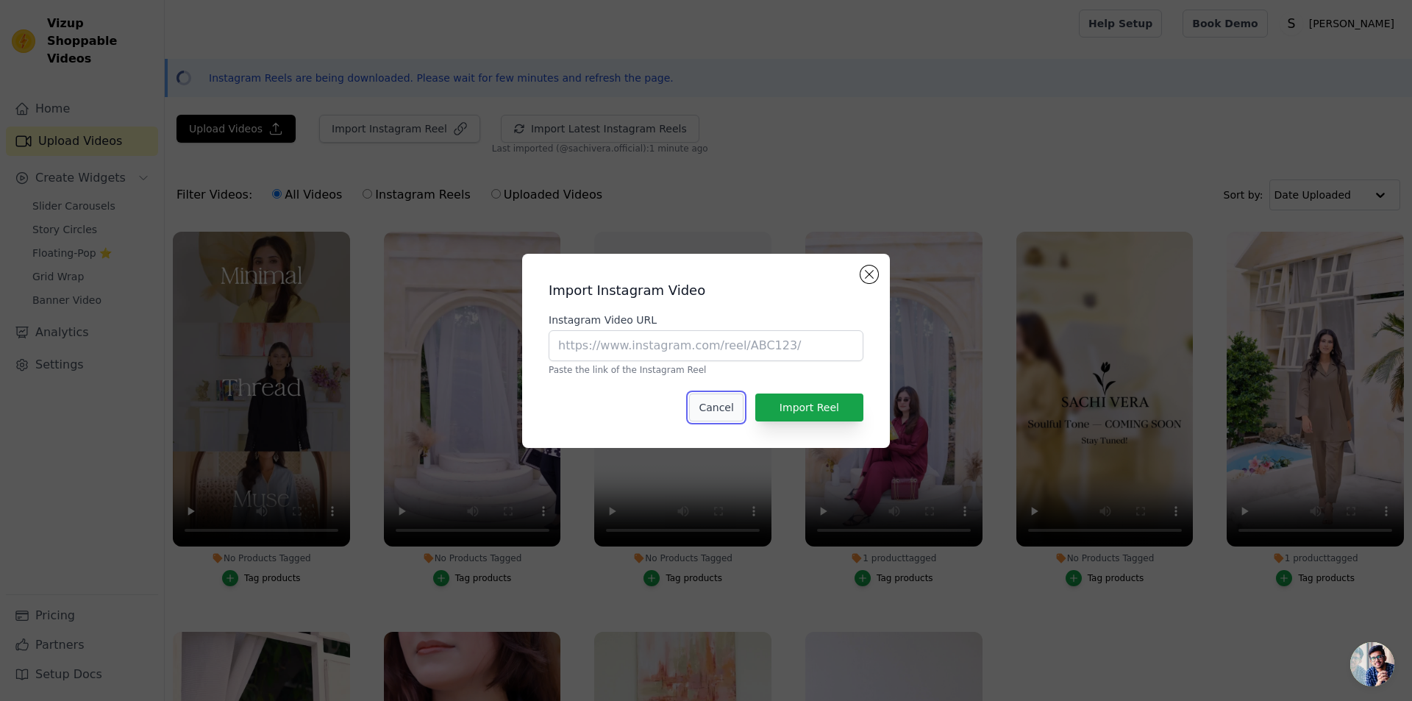
click at [733, 394] on button "Cancel" at bounding box center [716, 408] width 54 height 28
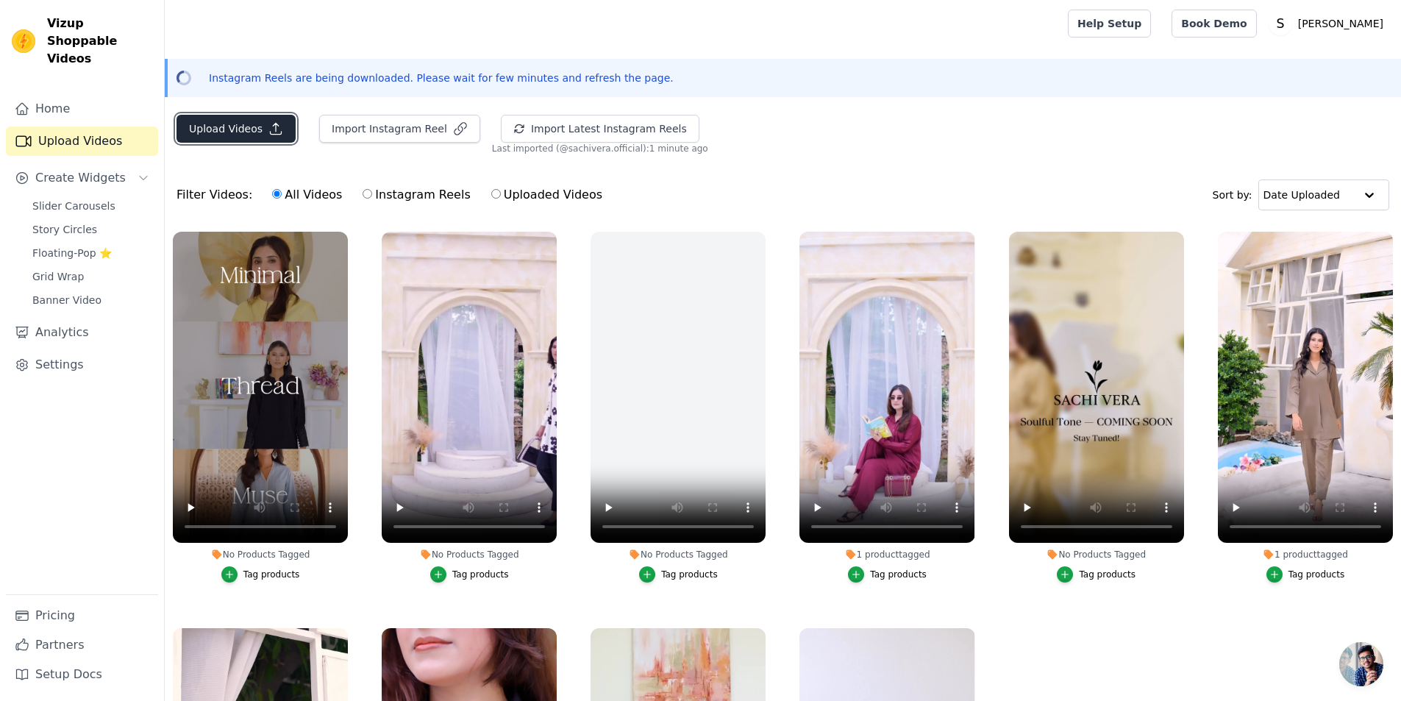
click at [227, 132] on button "Upload Videos" at bounding box center [236, 129] width 119 height 28
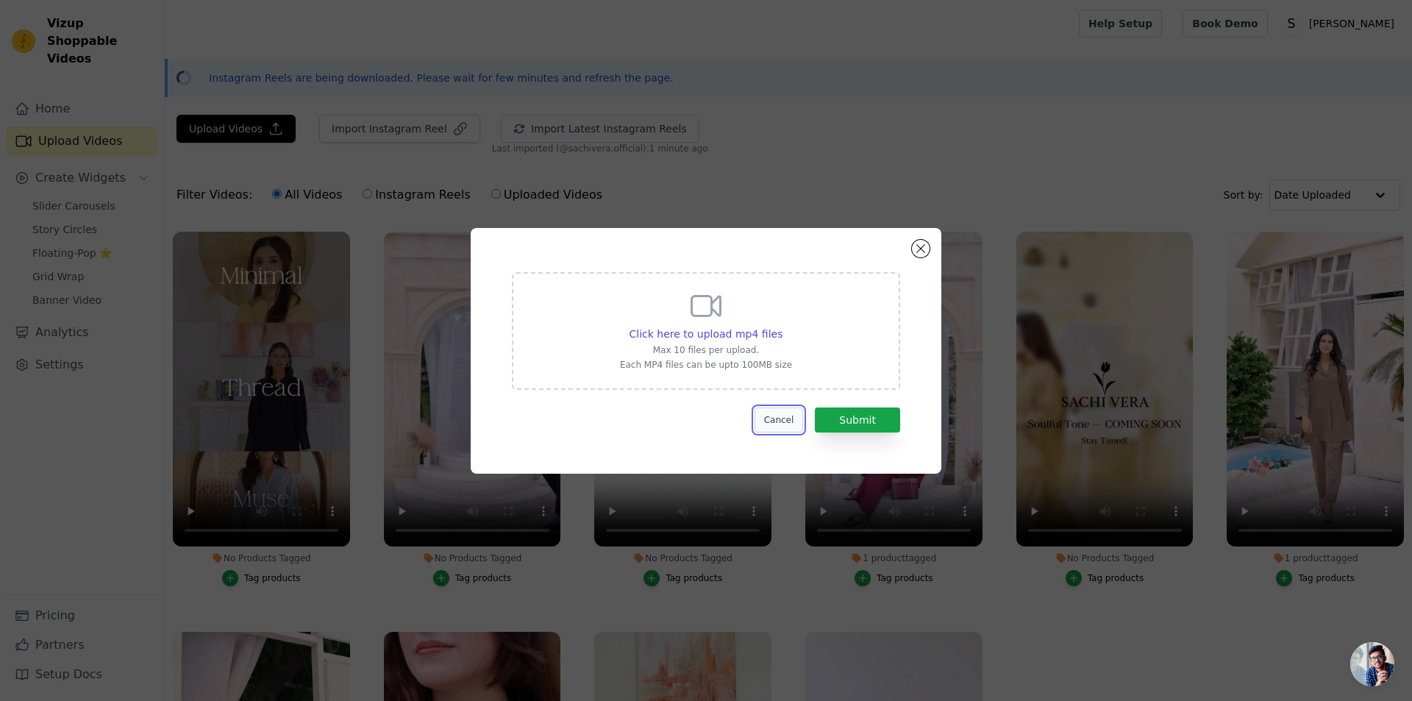
click at [791, 413] on button "Cancel" at bounding box center [779, 419] width 49 height 25
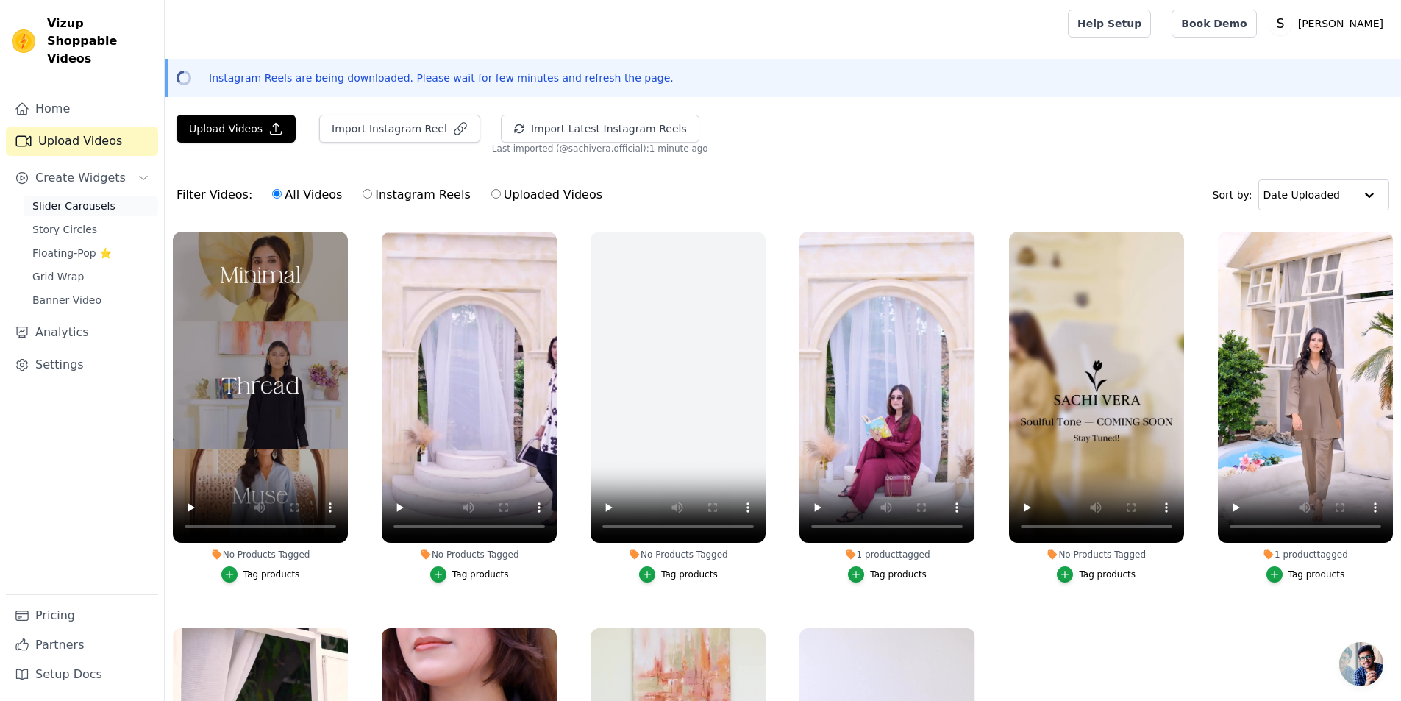
click at [82, 196] on link "Slider Carousels" at bounding box center [91, 206] width 135 height 21
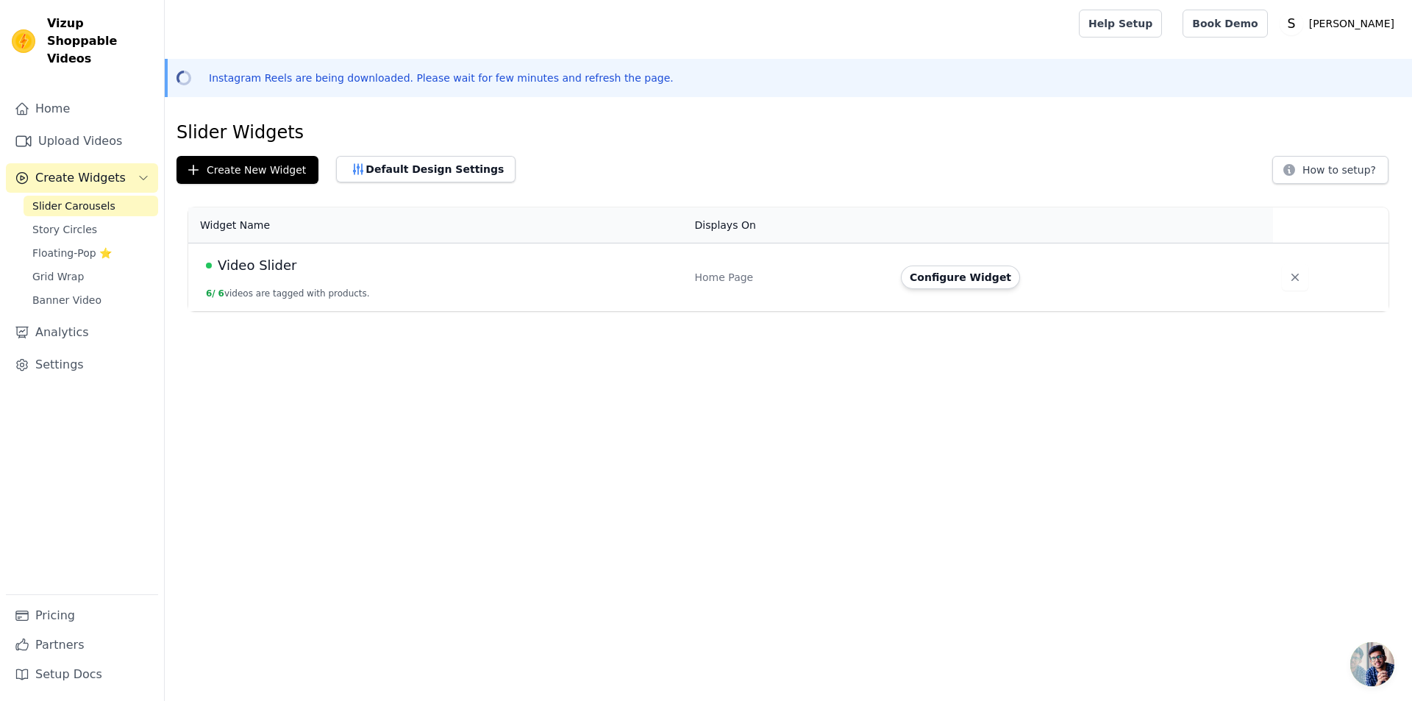
click at [602, 279] on td "Video Slider 6 / 6 videos are tagged with products." at bounding box center [437, 277] width 498 height 68
click at [958, 287] on button "Configure Widget" at bounding box center [960, 278] width 119 height 24
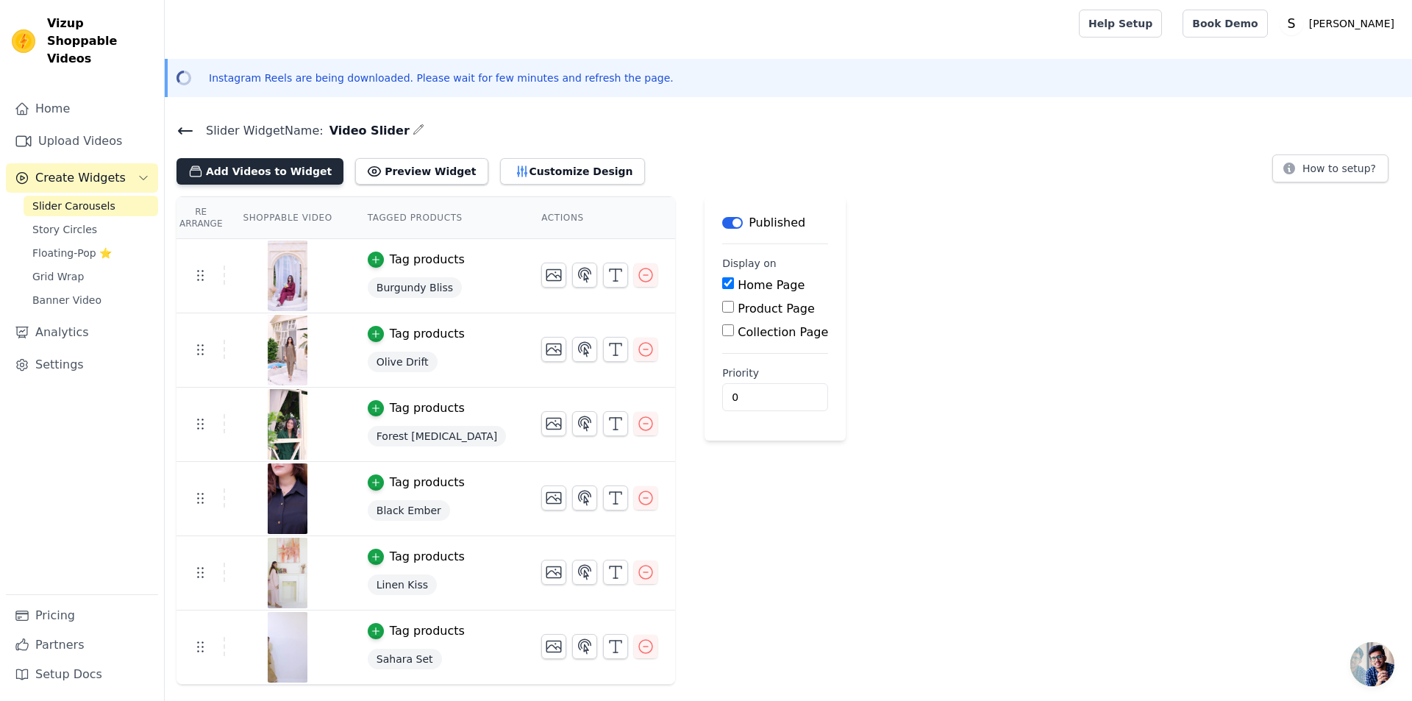
click at [262, 174] on button "Add Videos to Widget" at bounding box center [260, 171] width 167 height 26
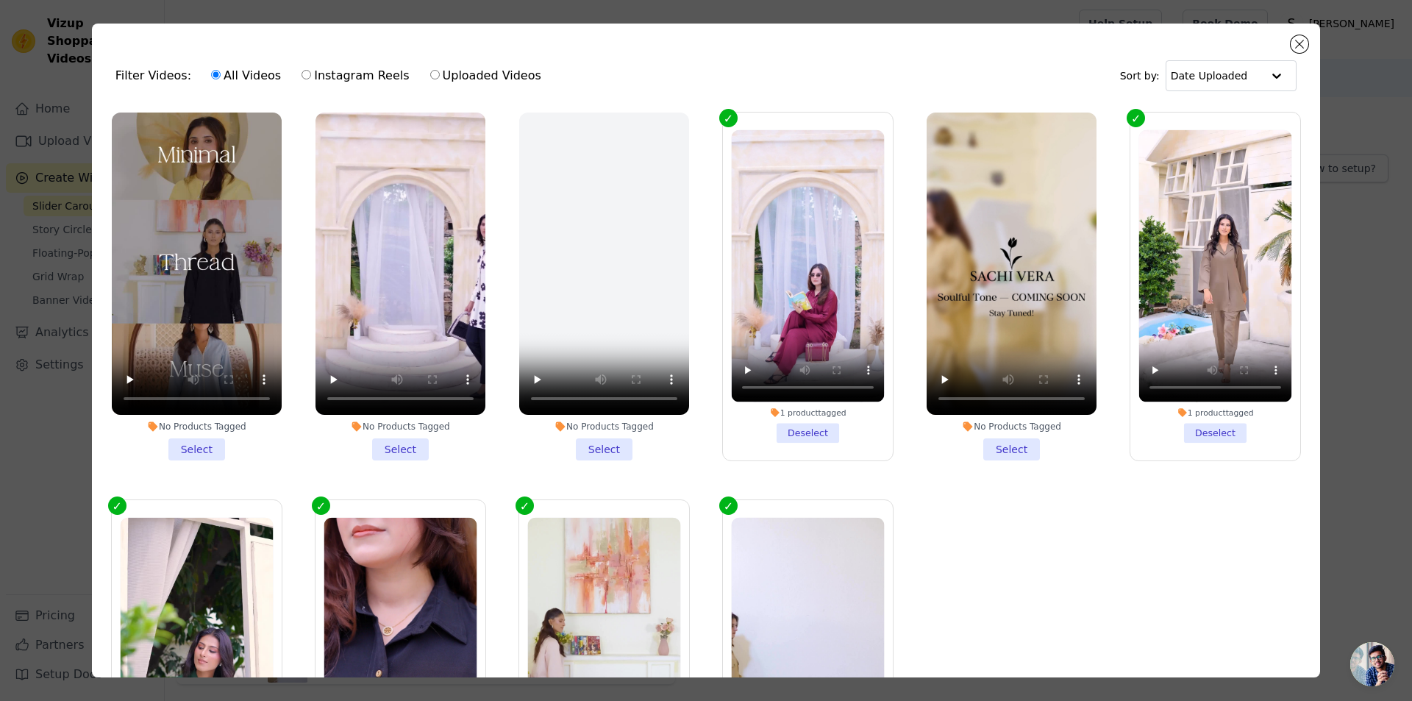
click at [406, 435] on li "No Products Tagged Select" at bounding box center [401, 287] width 170 height 348
click at [0, 0] on input "No Products Tagged Select" at bounding box center [0, 0] width 0 height 0
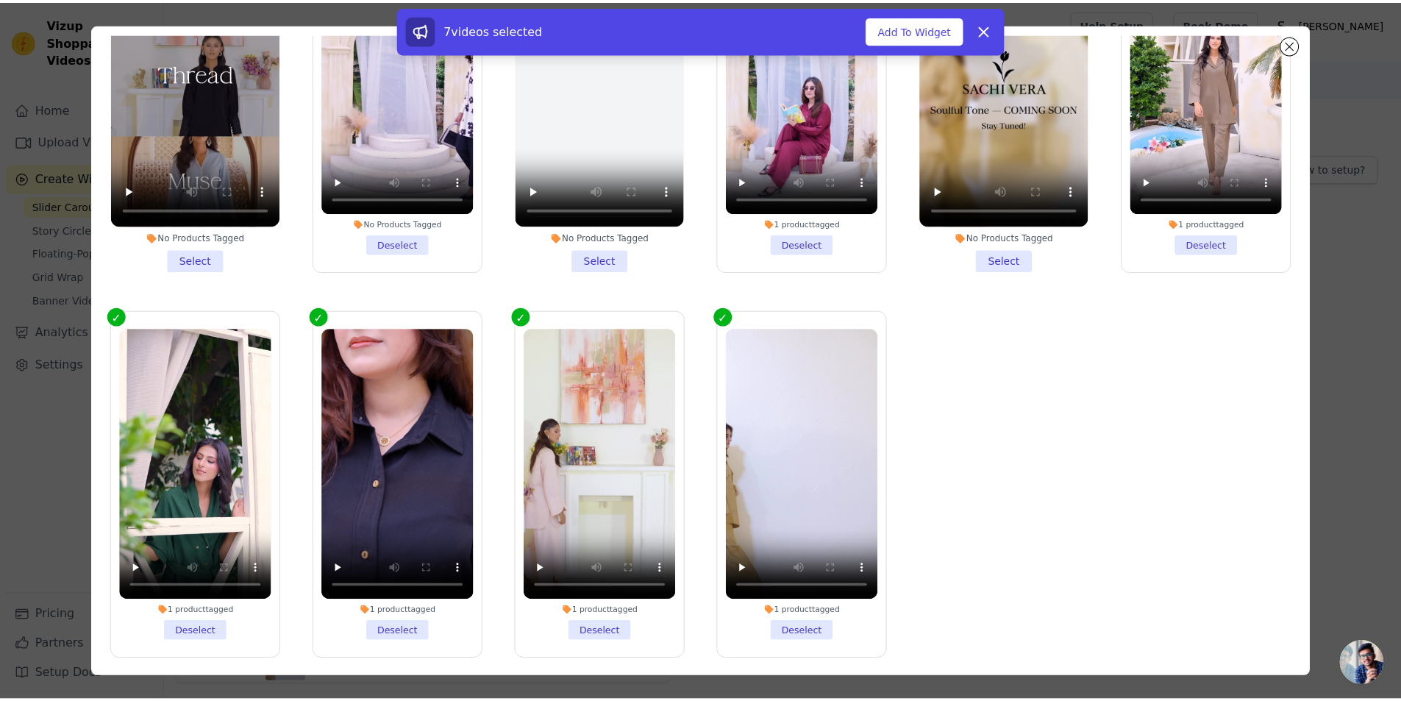
scroll to position [128, 0]
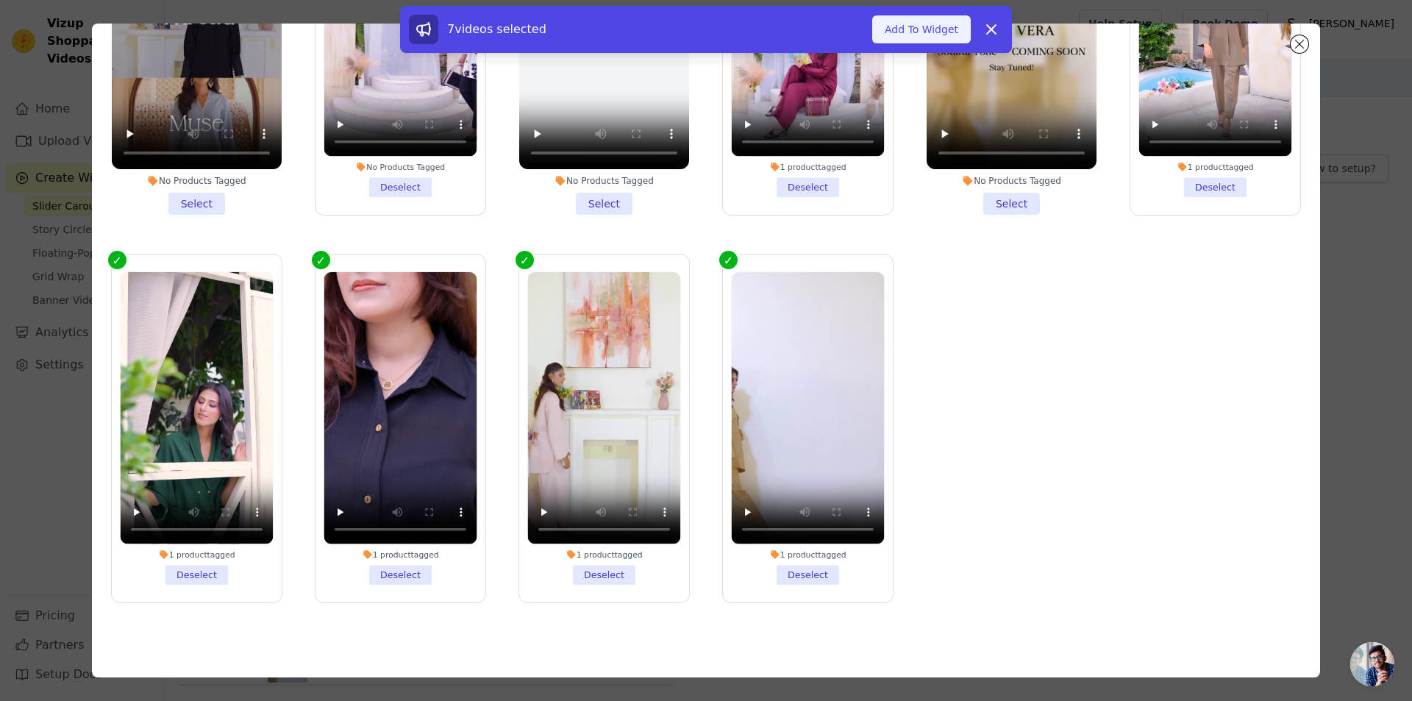
click at [927, 27] on button "Add To Widget" at bounding box center [921, 29] width 99 height 28
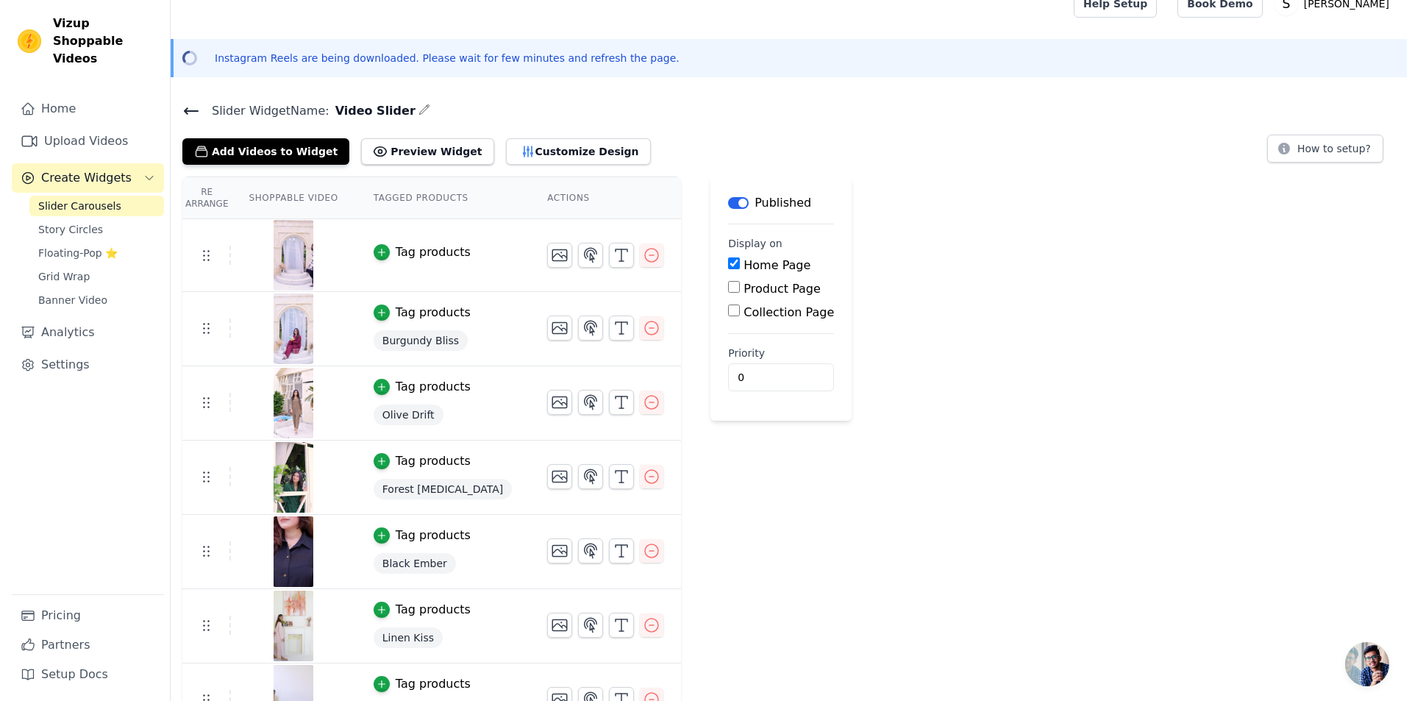
scroll to position [0, 0]
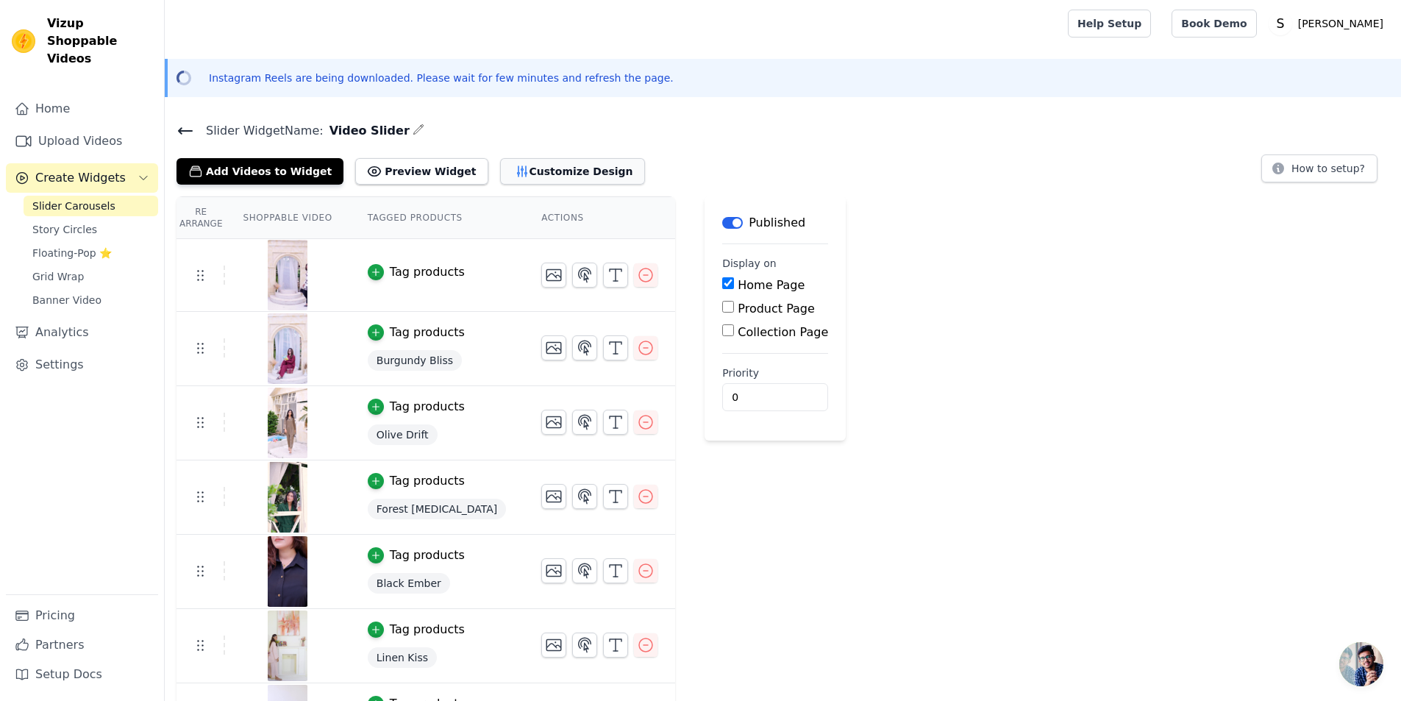
click at [500, 179] on button "Customize Design" at bounding box center [572, 171] width 145 height 26
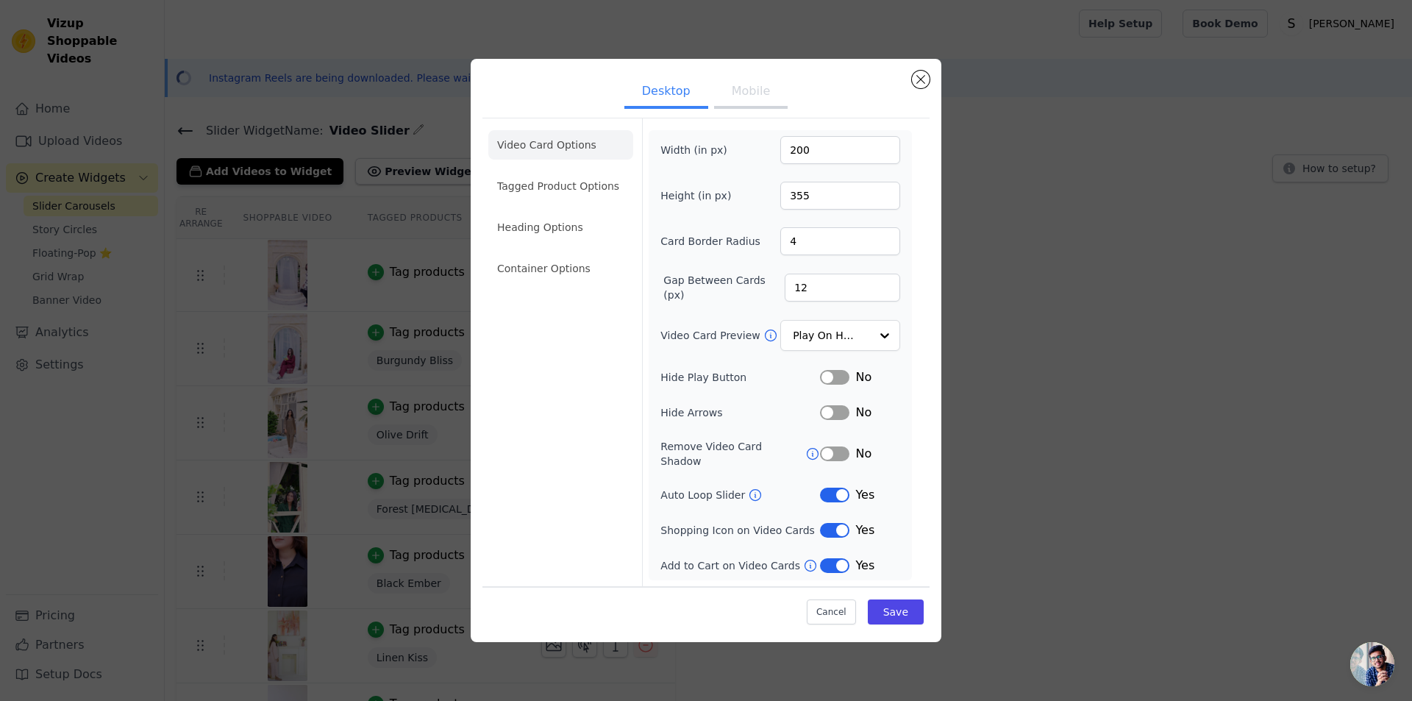
click at [841, 488] on button "Label" at bounding box center [834, 495] width 29 height 15
click at [838, 449] on button "Label" at bounding box center [834, 453] width 29 height 15
click at [805, 453] on icon at bounding box center [812, 453] width 15 height 15
click at [847, 344] on input "Video Card Preview" at bounding box center [832, 335] width 76 height 29
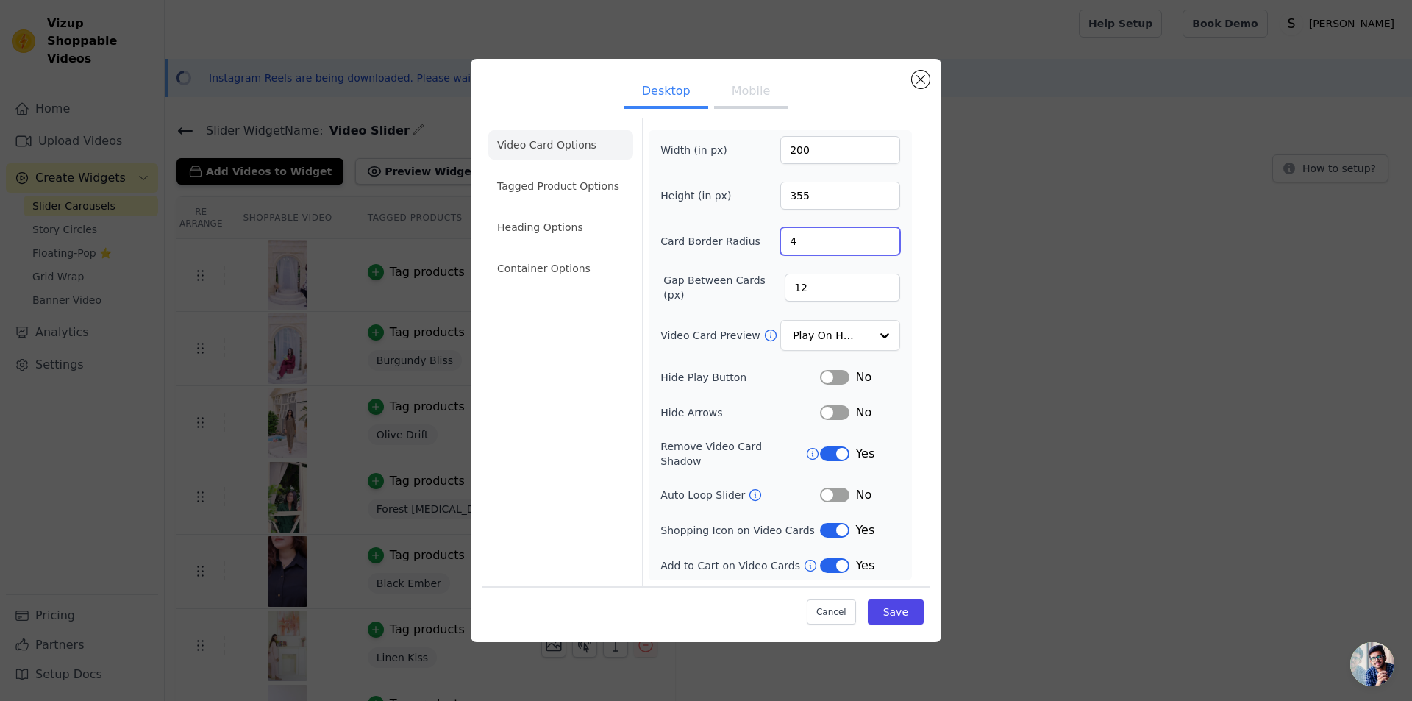
drag, startPoint x: 808, startPoint y: 246, endPoint x: 794, endPoint y: 244, distance: 14.8
click at [794, 244] on input "4" at bounding box center [840, 241] width 120 height 28
type input "15"
click at [767, 241] on div "Card Border Radius 15" at bounding box center [781, 241] width 240 height 28
click at [594, 211] on ul "Video Card Options Tagged Product Options Heading Options Container Options" at bounding box center [560, 206] width 145 height 165
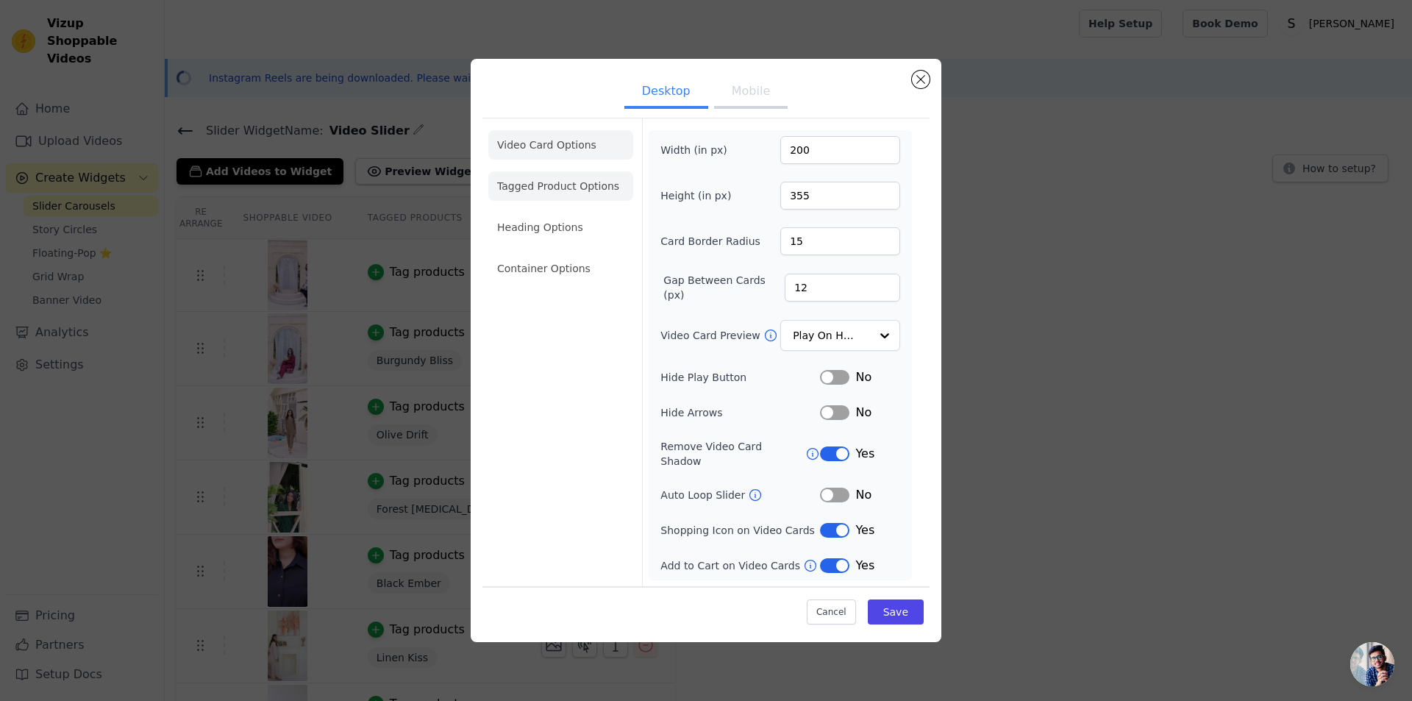
click at [600, 197] on li "Tagged Product Options" at bounding box center [560, 185] width 145 height 29
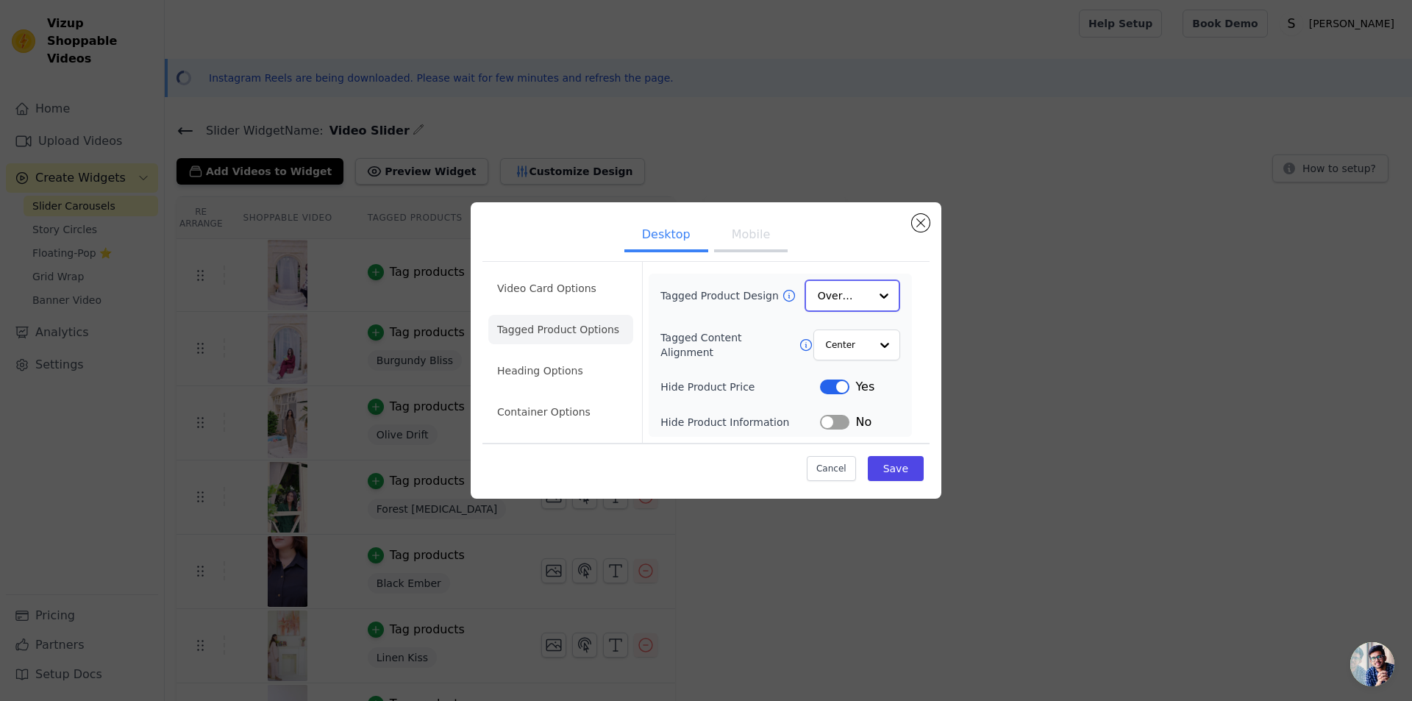
click at [860, 302] on input "Tagged Product Design" at bounding box center [843, 295] width 51 height 29
click at [597, 359] on li "Heading Options" at bounding box center [560, 371] width 145 height 29
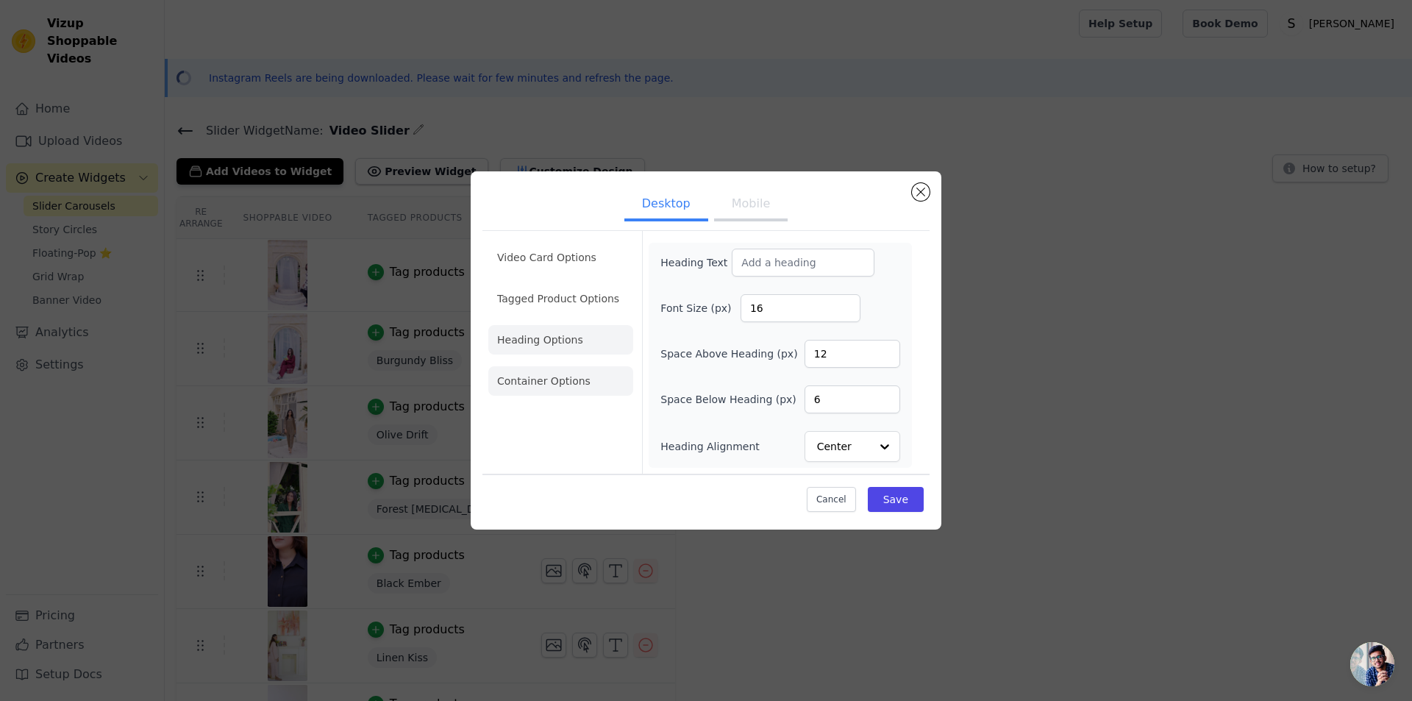
click at [557, 377] on li "Container Options" at bounding box center [560, 380] width 145 height 29
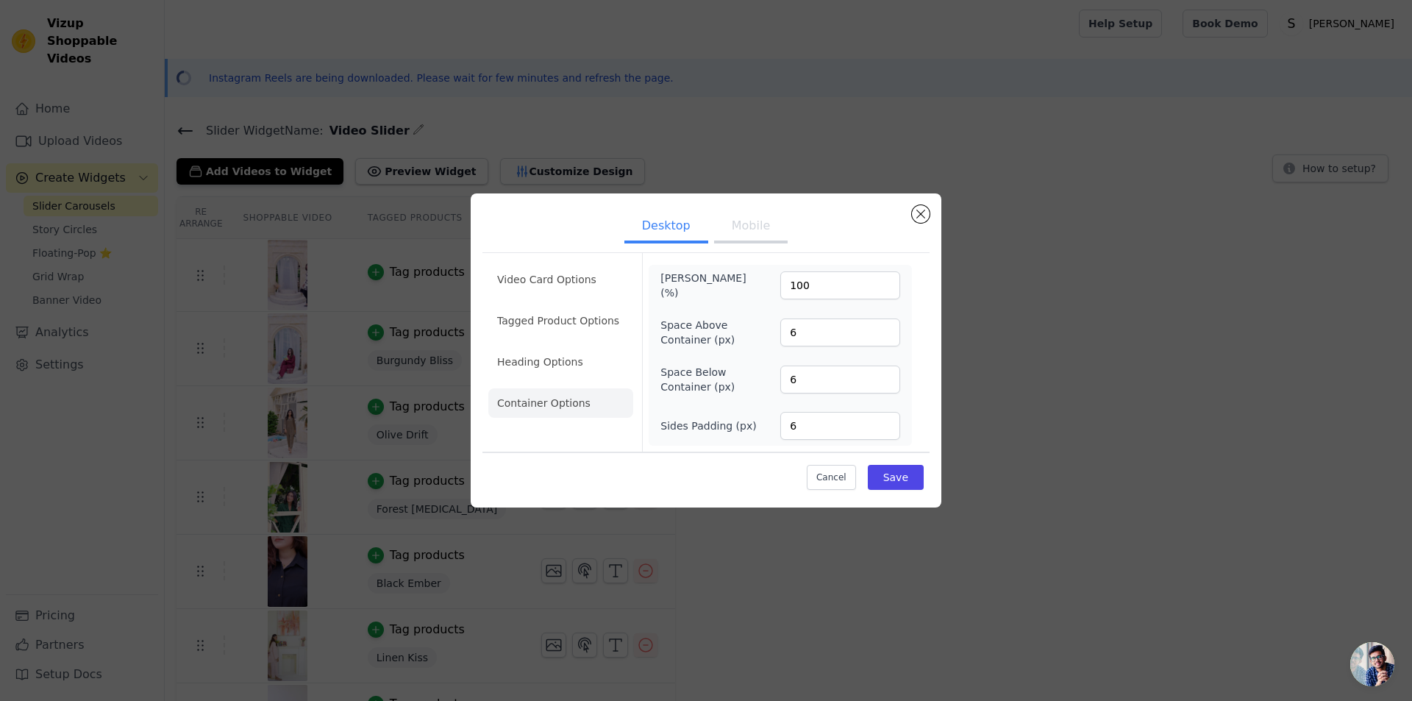
click at [758, 234] on button "Mobile" at bounding box center [751, 227] width 74 height 32
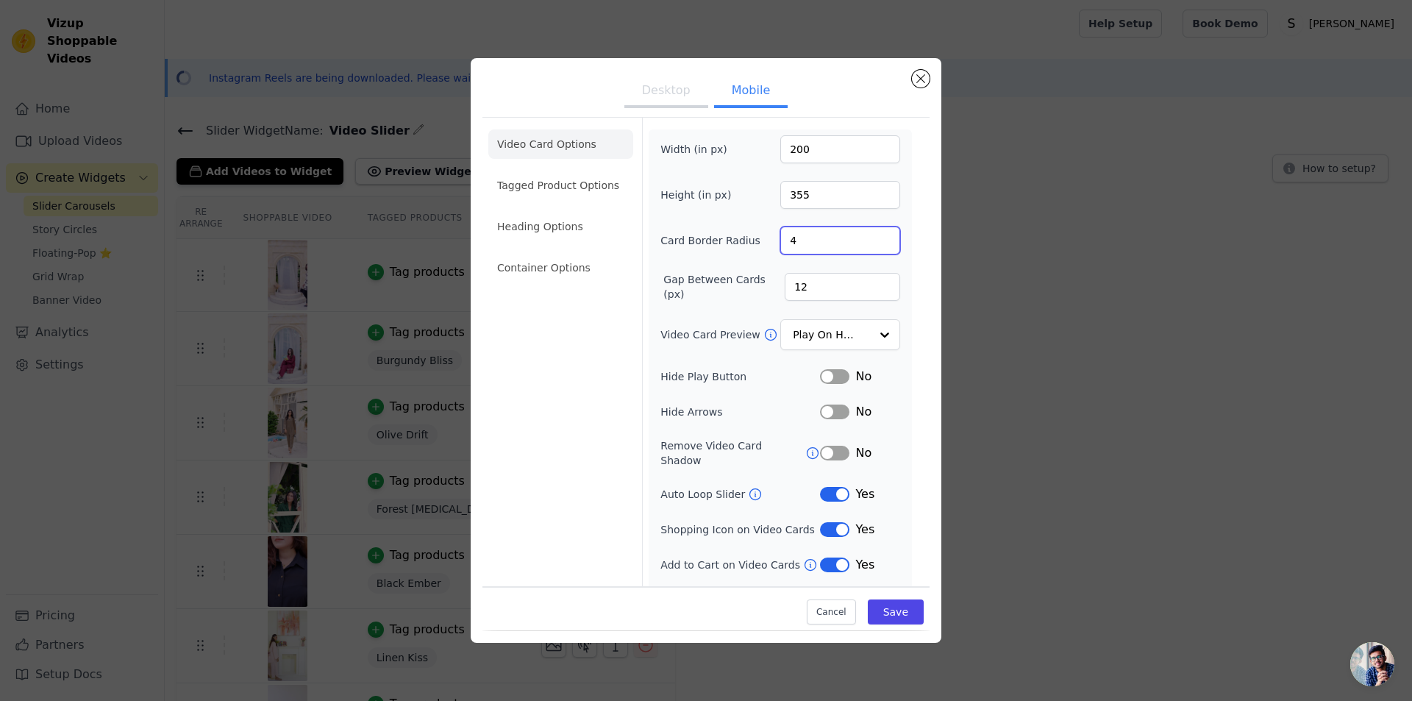
click at [826, 235] on input "4" at bounding box center [840, 241] width 120 height 28
click at [825, 238] on input "4" at bounding box center [840, 241] width 120 height 28
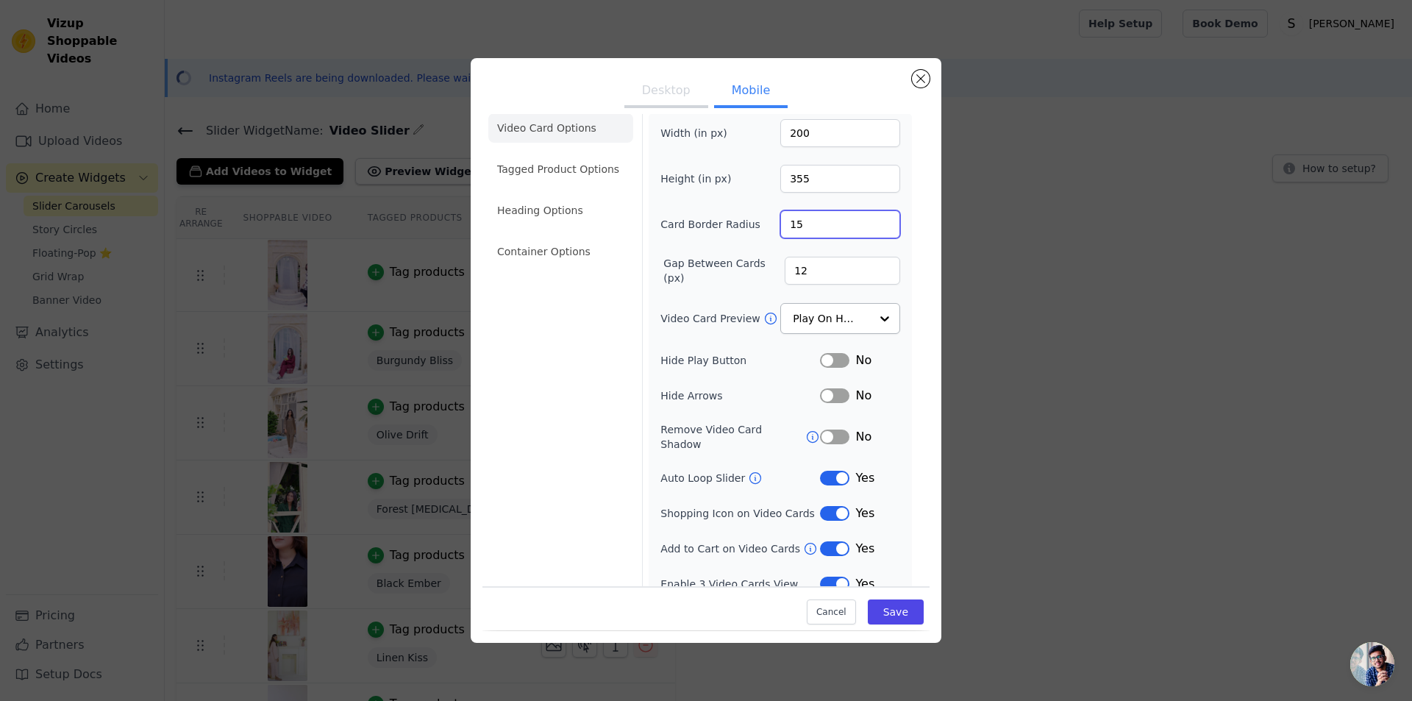
scroll to position [21, 0]
type input "15"
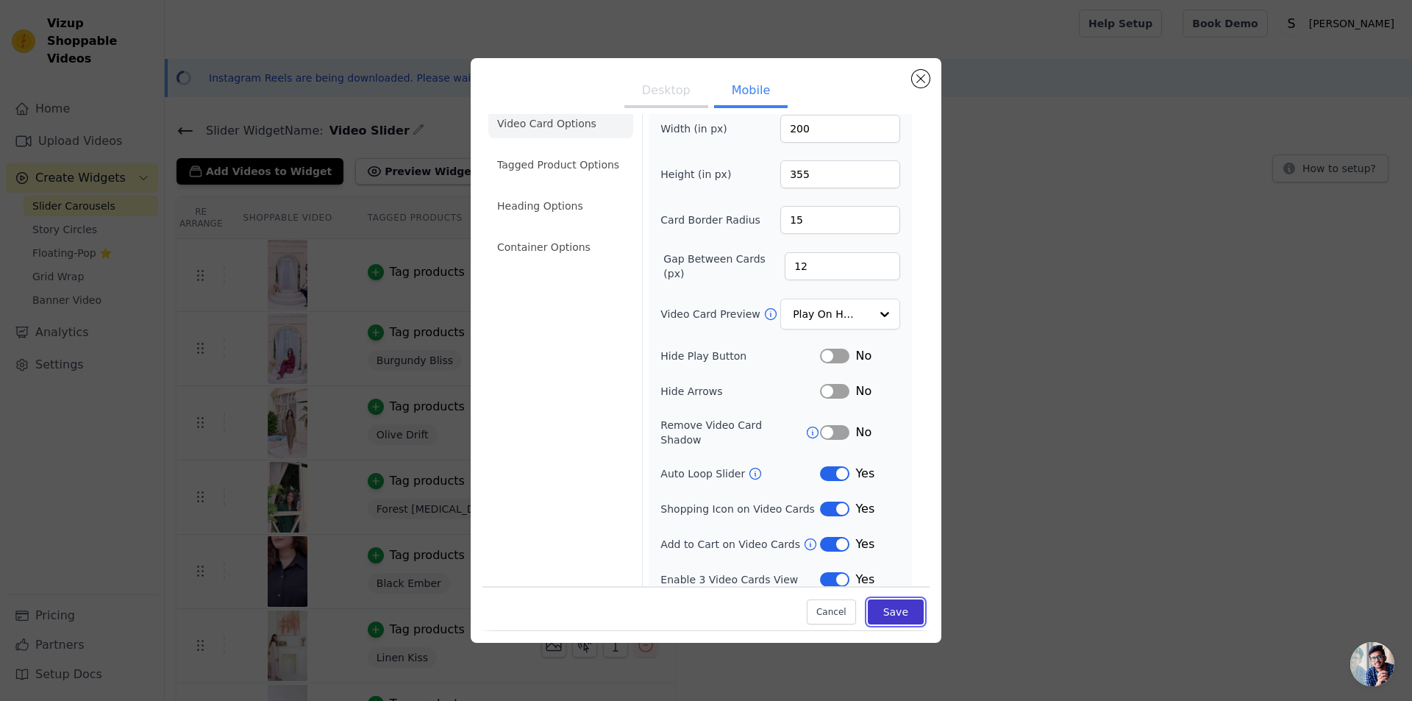
click at [879, 607] on button "Save" at bounding box center [896, 612] width 56 height 25
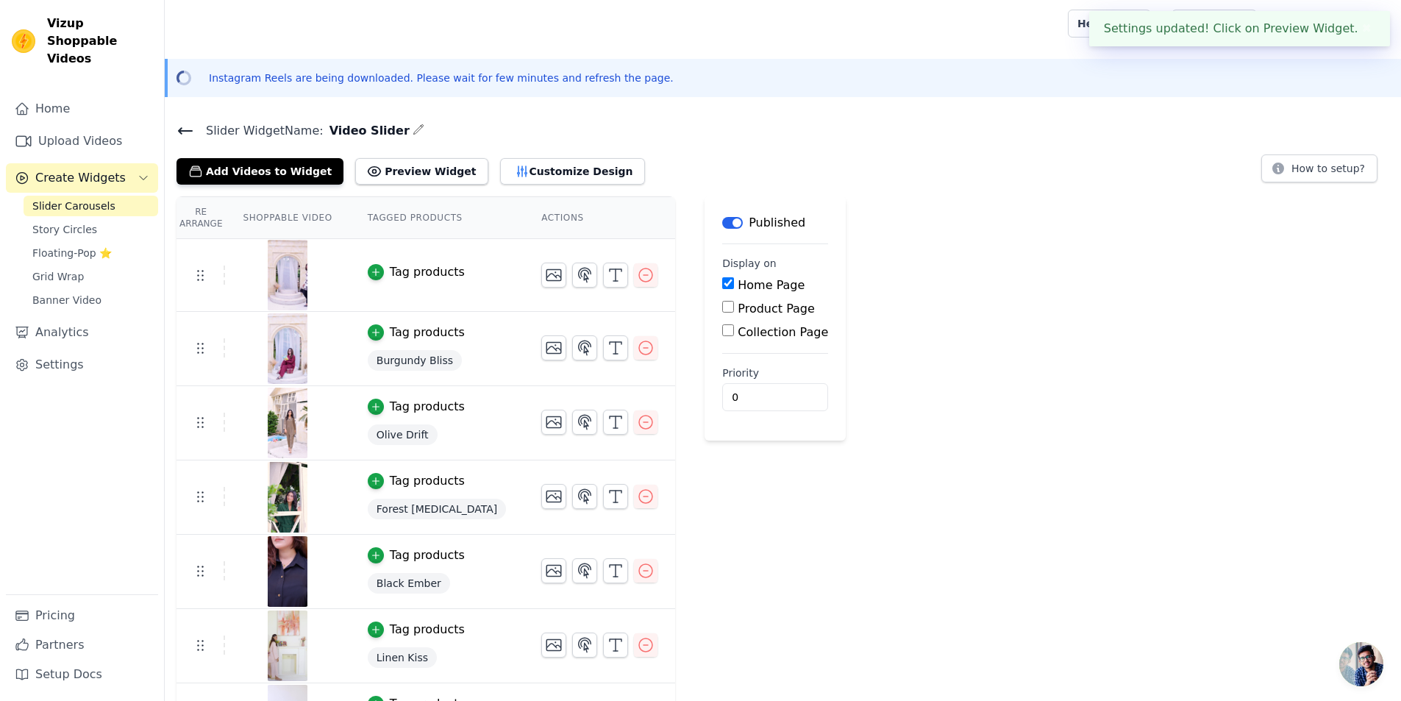
click at [941, 363] on div "Re Arrange Shoppable Video Tagged Products Actions Tag products Tag products Bu…" at bounding box center [783, 476] width 1236 height 561
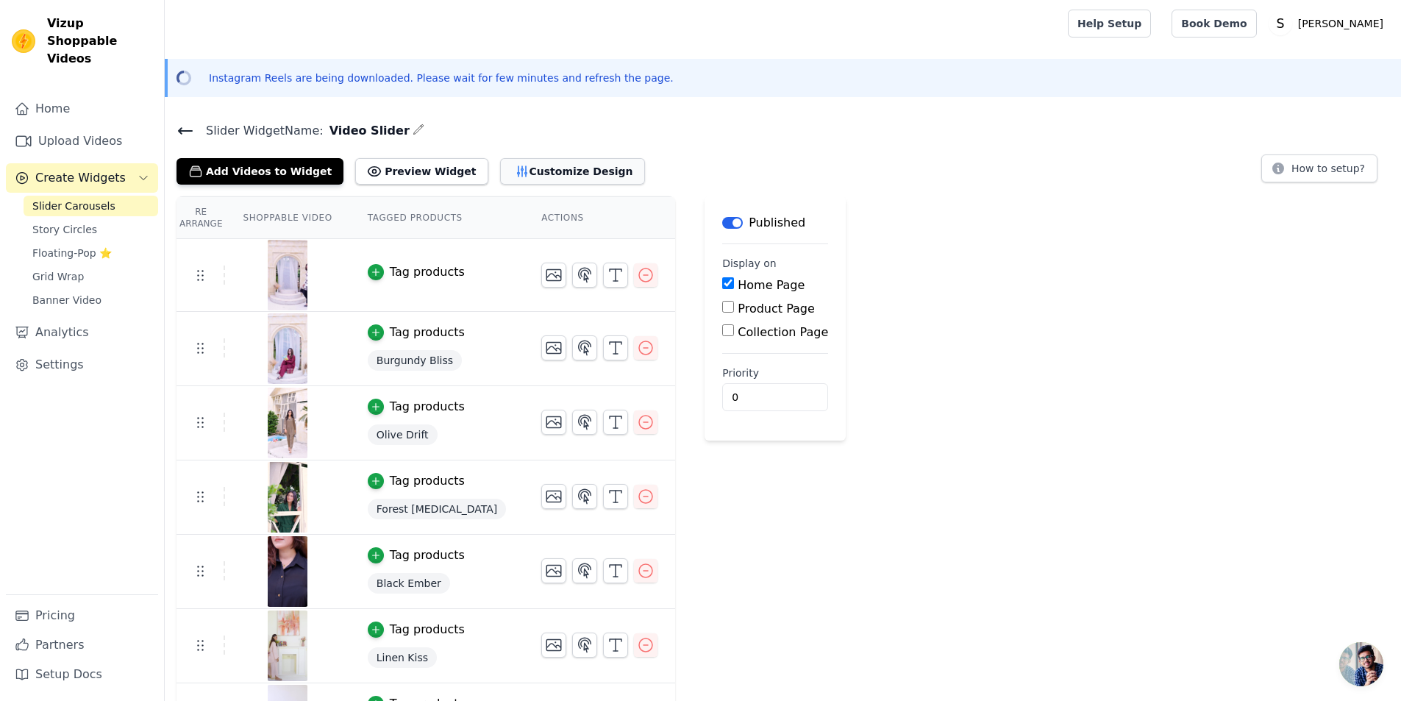
click at [543, 176] on button "Customize Design" at bounding box center [572, 171] width 145 height 26
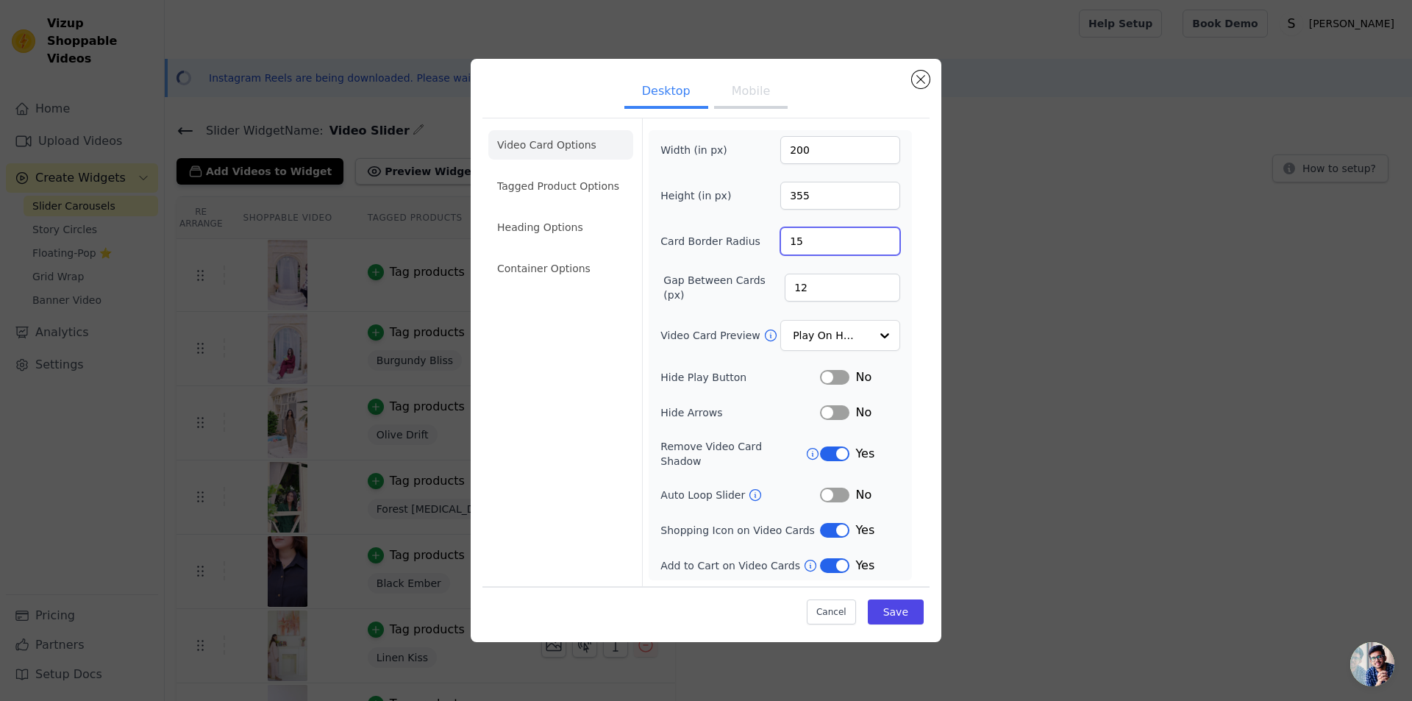
drag, startPoint x: 824, startPoint y: 247, endPoint x: 795, endPoint y: 249, distance: 28.7
click at [795, 249] on input "15" at bounding box center [840, 241] width 120 height 28
type input "10"
click at [755, 109] on button "Mobile" at bounding box center [751, 92] width 74 height 32
click at [799, 252] on input "15" at bounding box center [840, 241] width 120 height 28
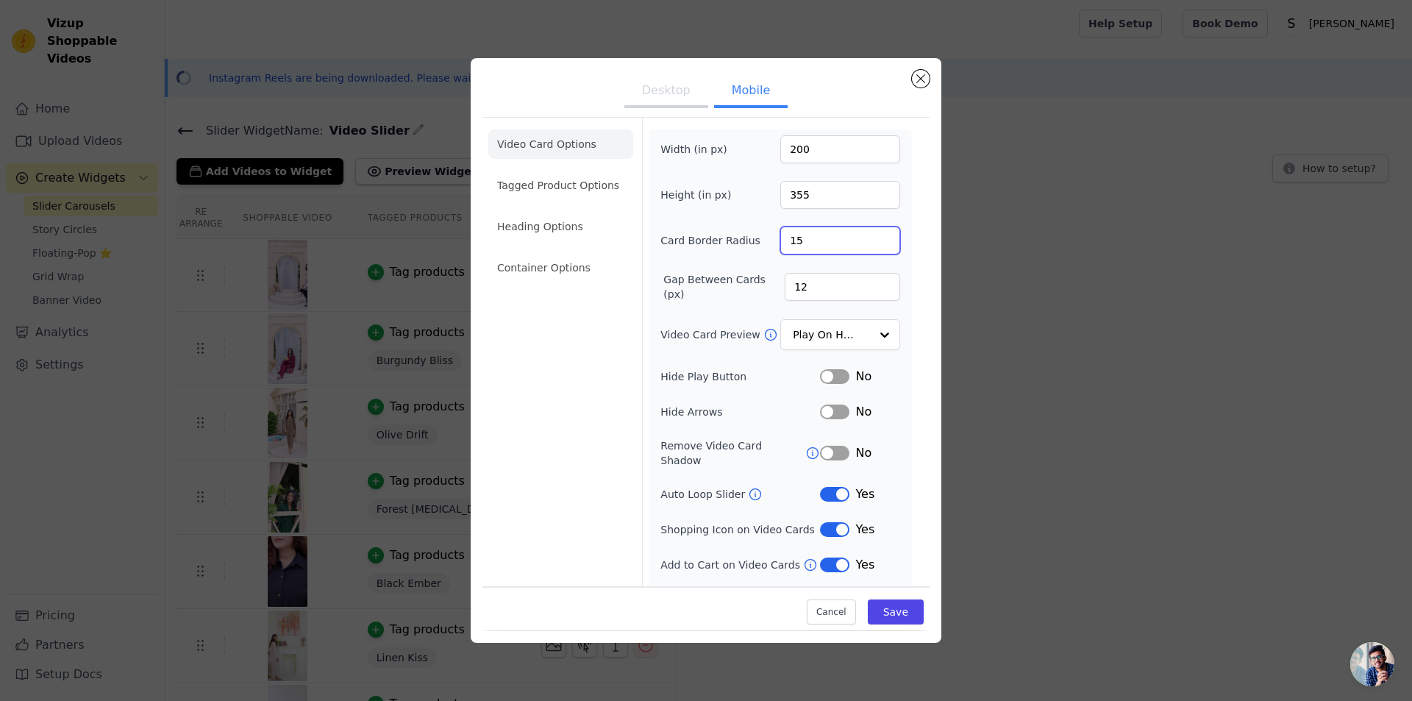
click at [799, 252] on input "15" at bounding box center [840, 241] width 120 height 28
click at [799, 248] on input "15" at bounding box center [840, 241] width 120 height 28
click at [799, 245] on input "15" at bounding box center [840, 241] width 120 height 28
click at [799, 241] on input "15" at bounding box center [840, 241] width 120 height 28
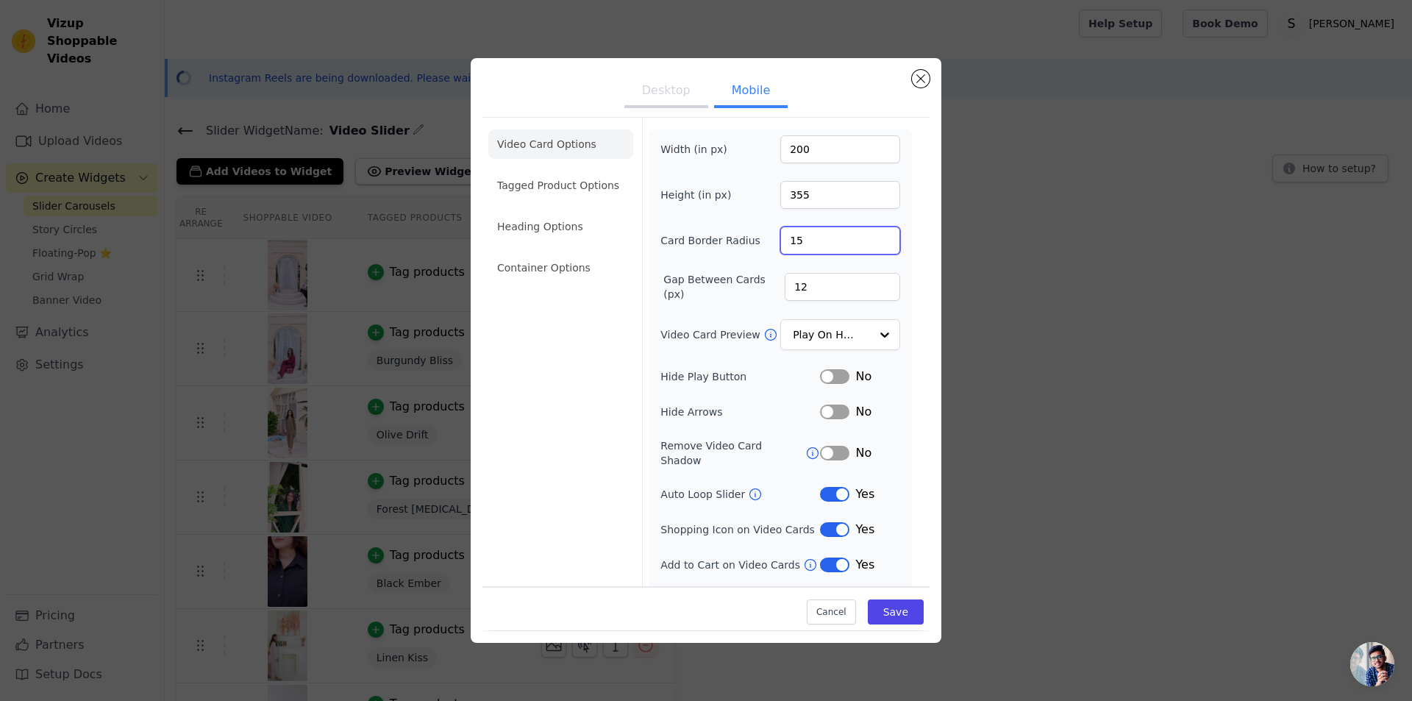
paste input "10"
drag, startPoint x: 813, startPoint y: 236, endPoint x: 769, endPoint y: 239, distance: 43.5
click at [769, 239] on div "Card Border Radius 1510" at bounding box center [781, 241] width 240 height 28
paste input "number"
type input "10"
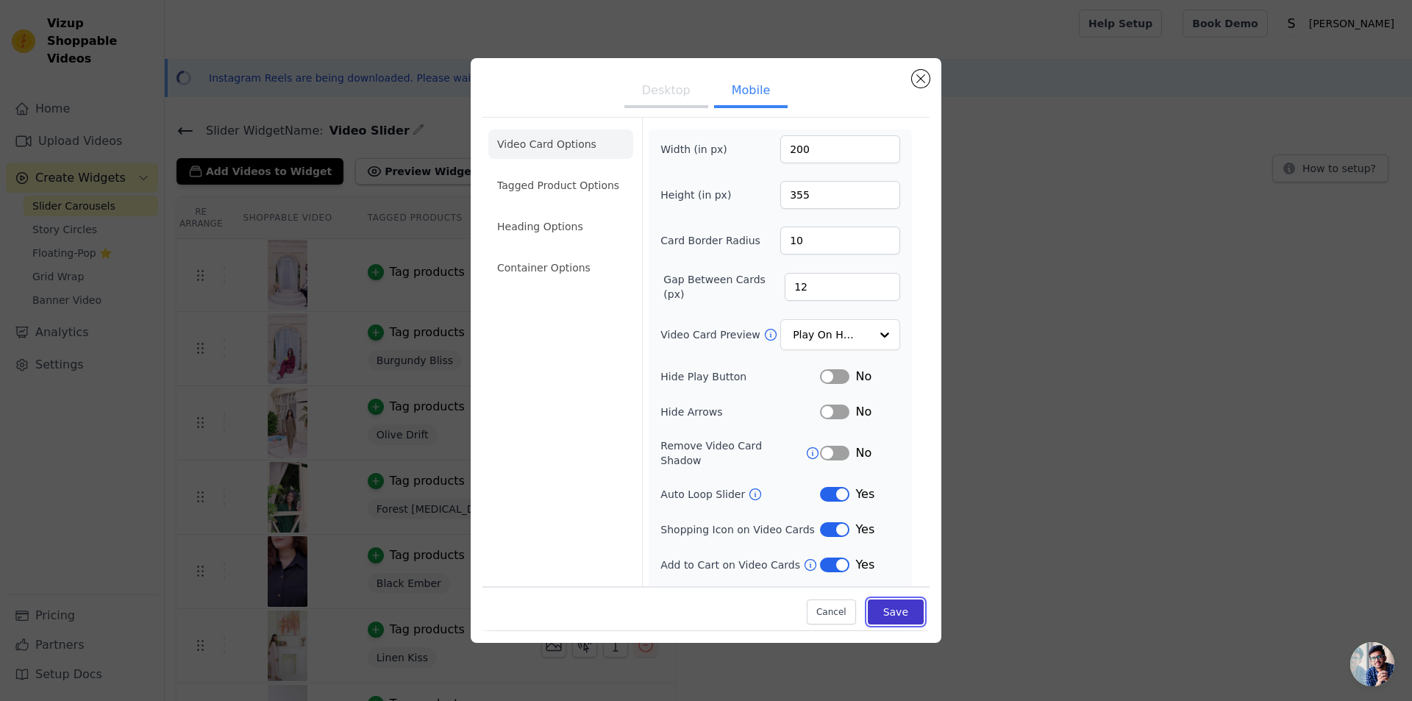
click at [876, 605] on button "Save" at bounding box center [896, 612] width 56 height 25
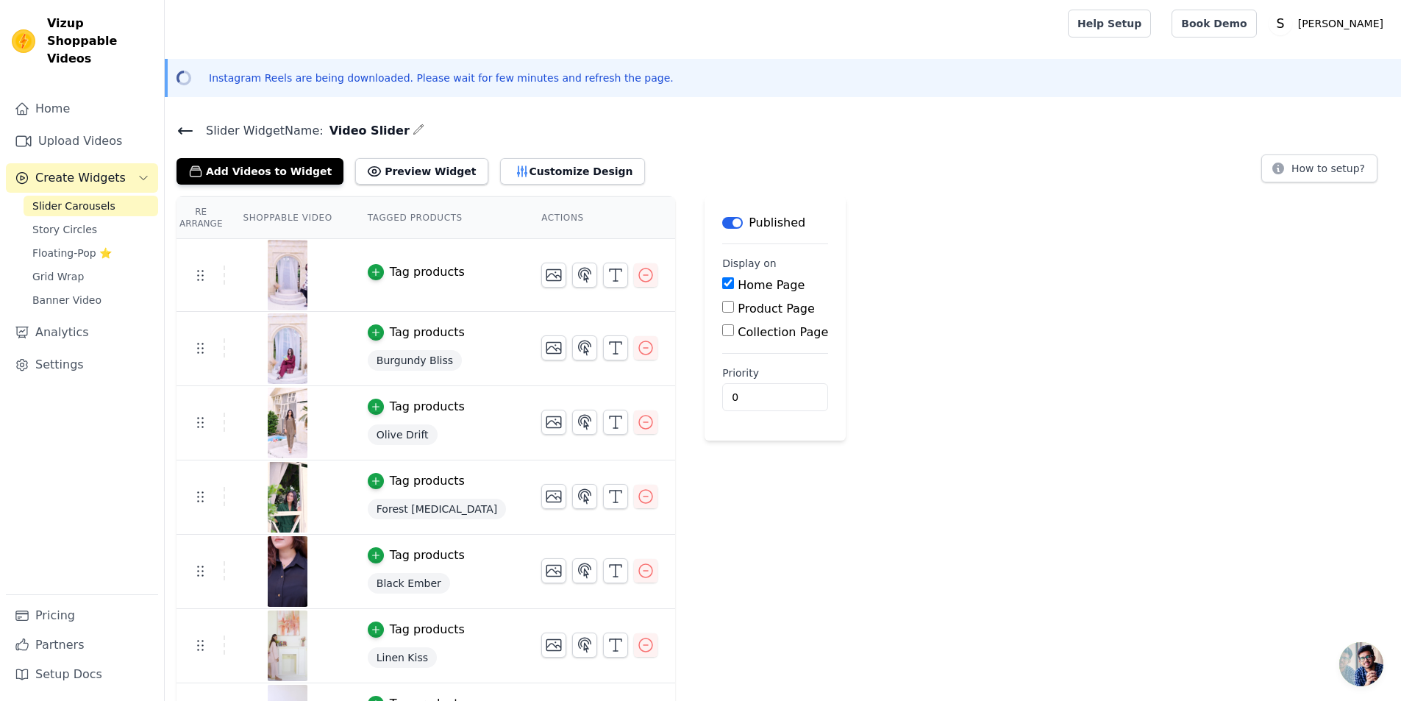
click at [424, 268] on div "Tag products" at bounding box center [427, 272] width 75 height 18
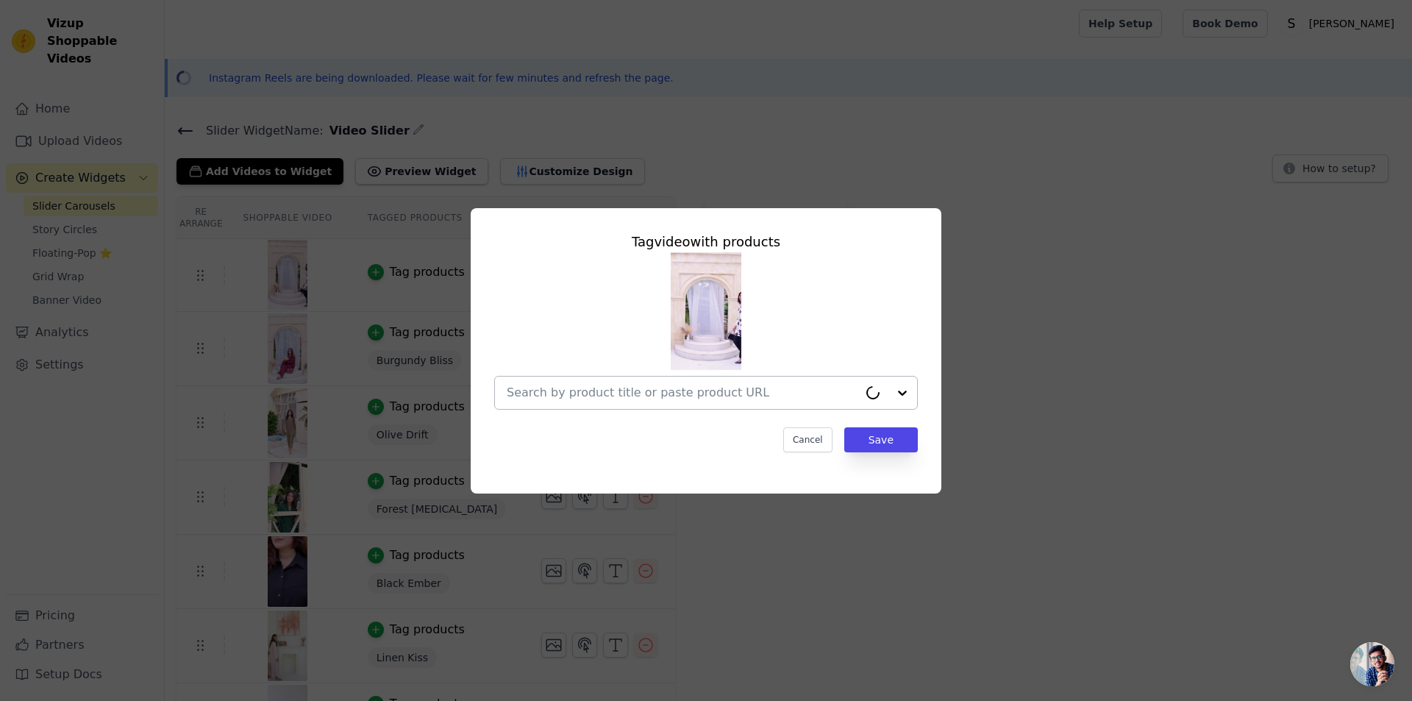
click at [770, 382] on div at bounding box center [683, 393] width 352 height 32
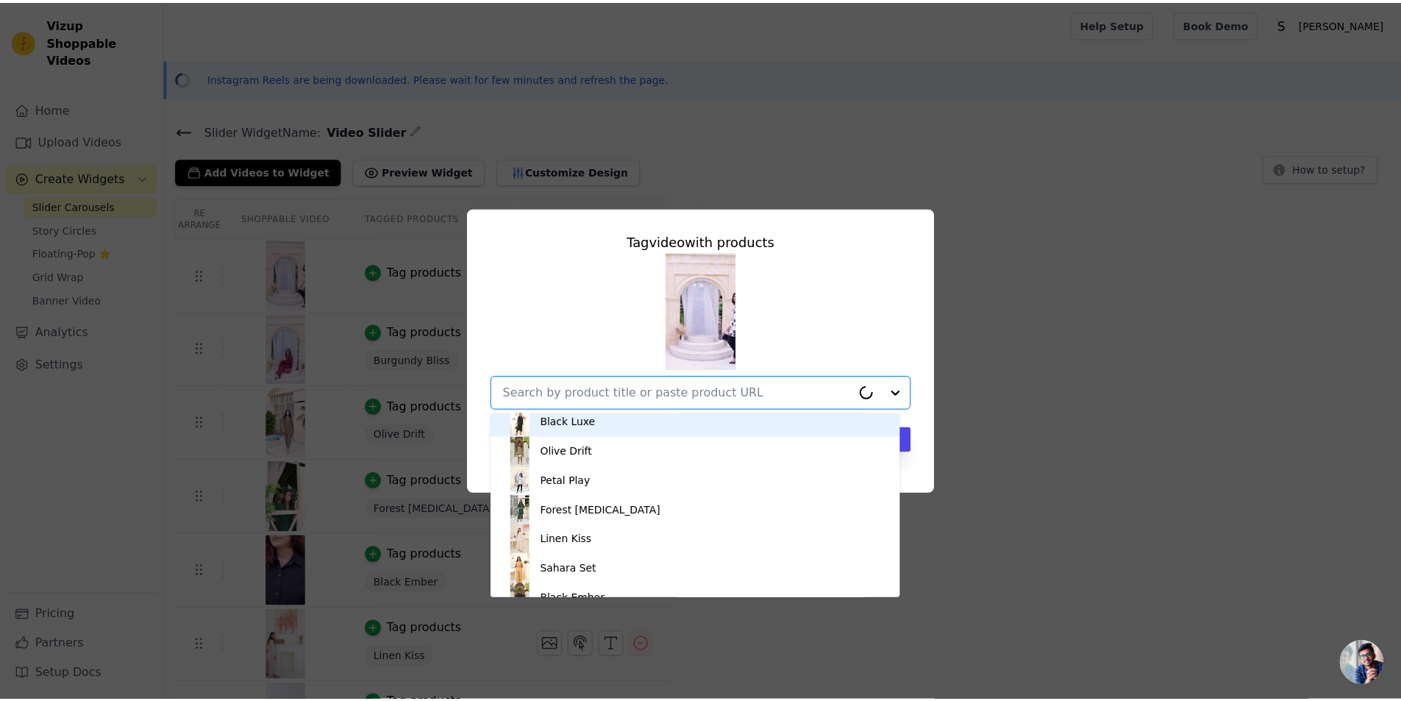
scroll to position [54, 0]
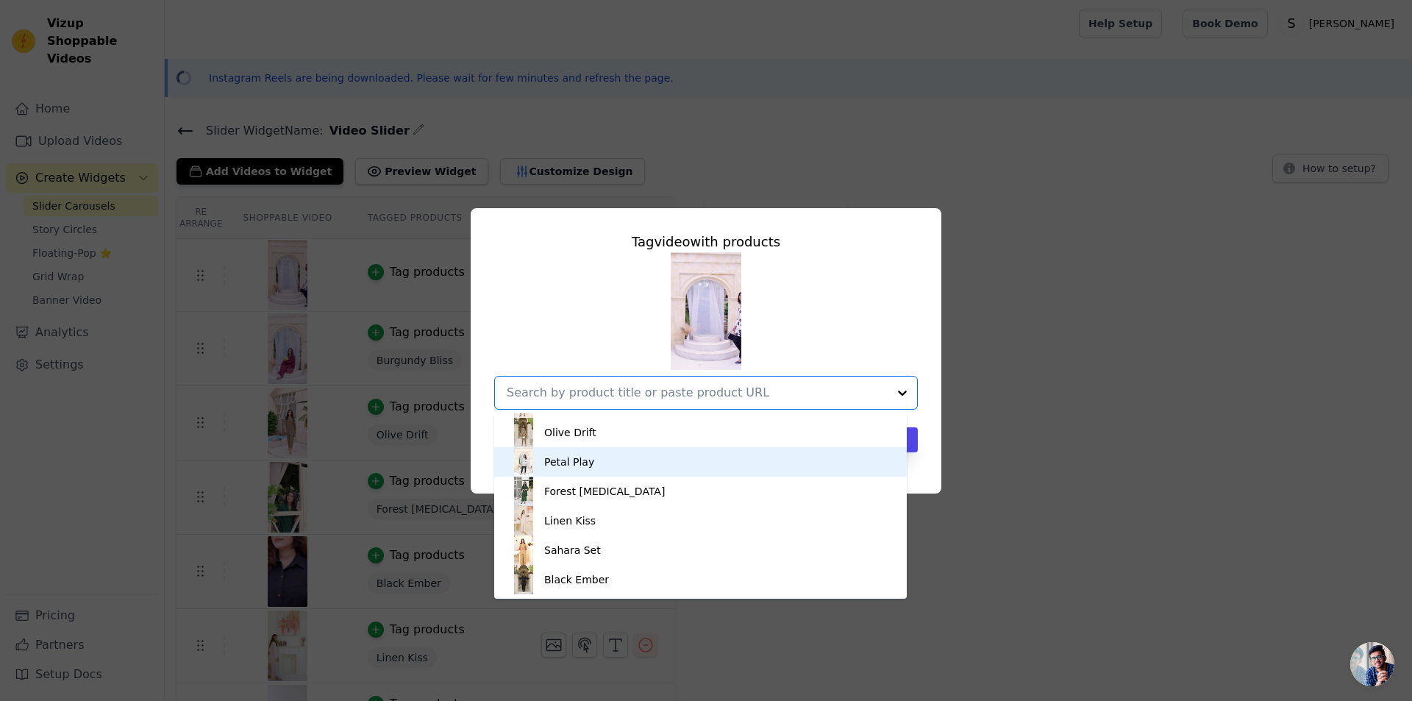
click at [656, 463] on div "Petal Play" at bounding box center [700, 461] width 383 height 29
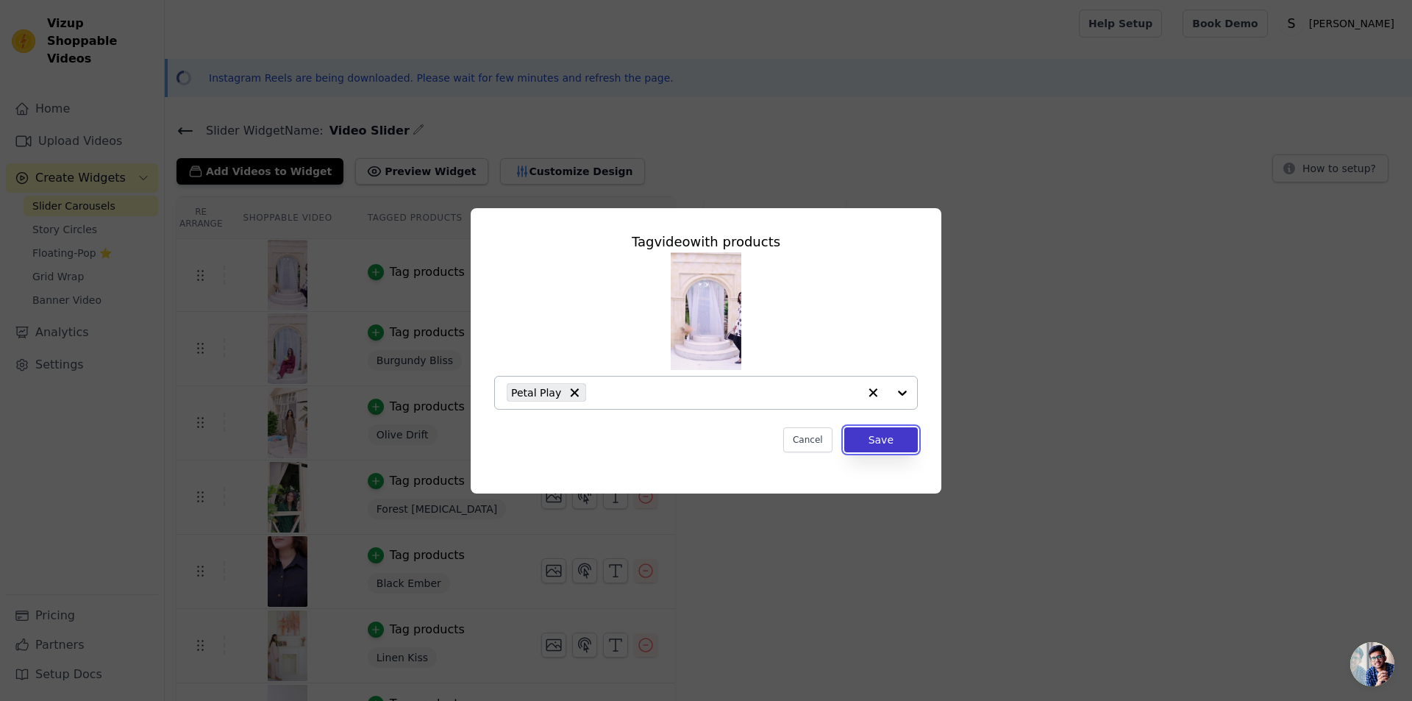
click at [881, 444] on button "Save" at bounding box center [881, 439] width 74 height 25
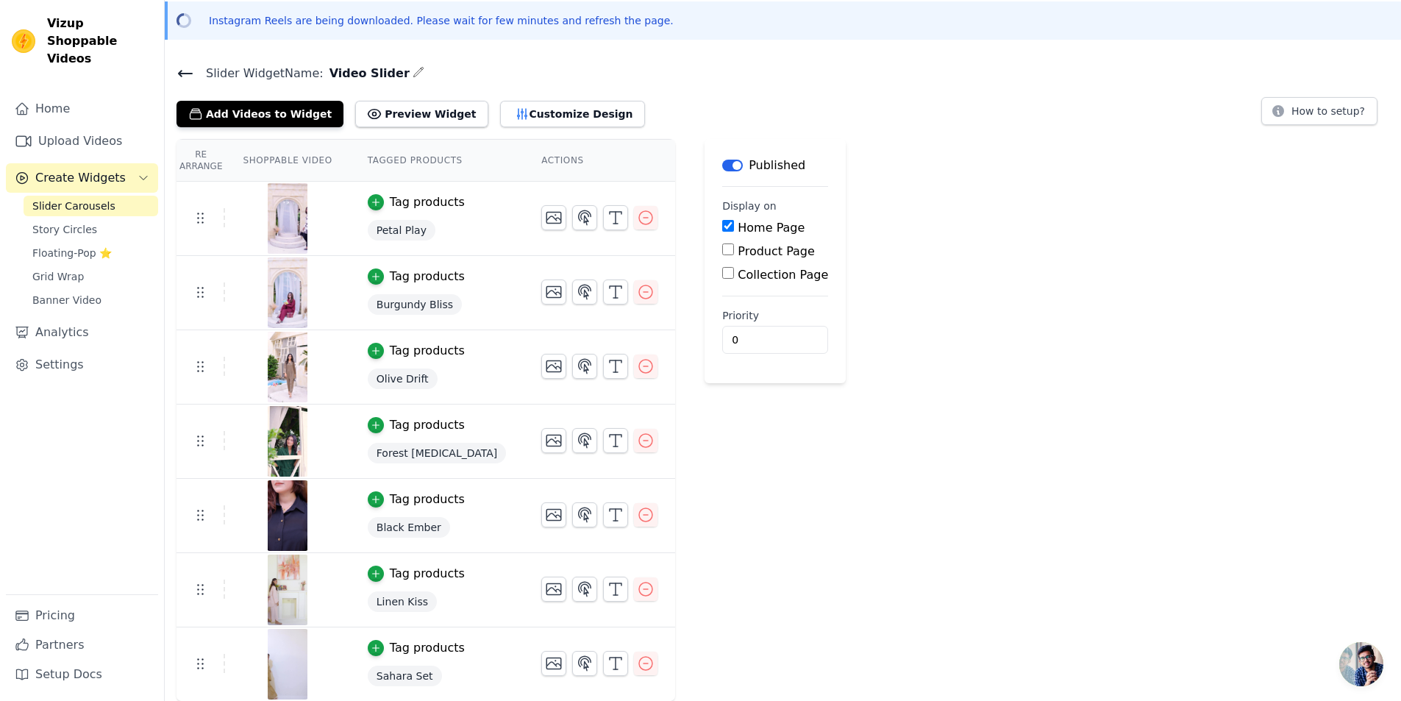
scroll to position [0, 0]
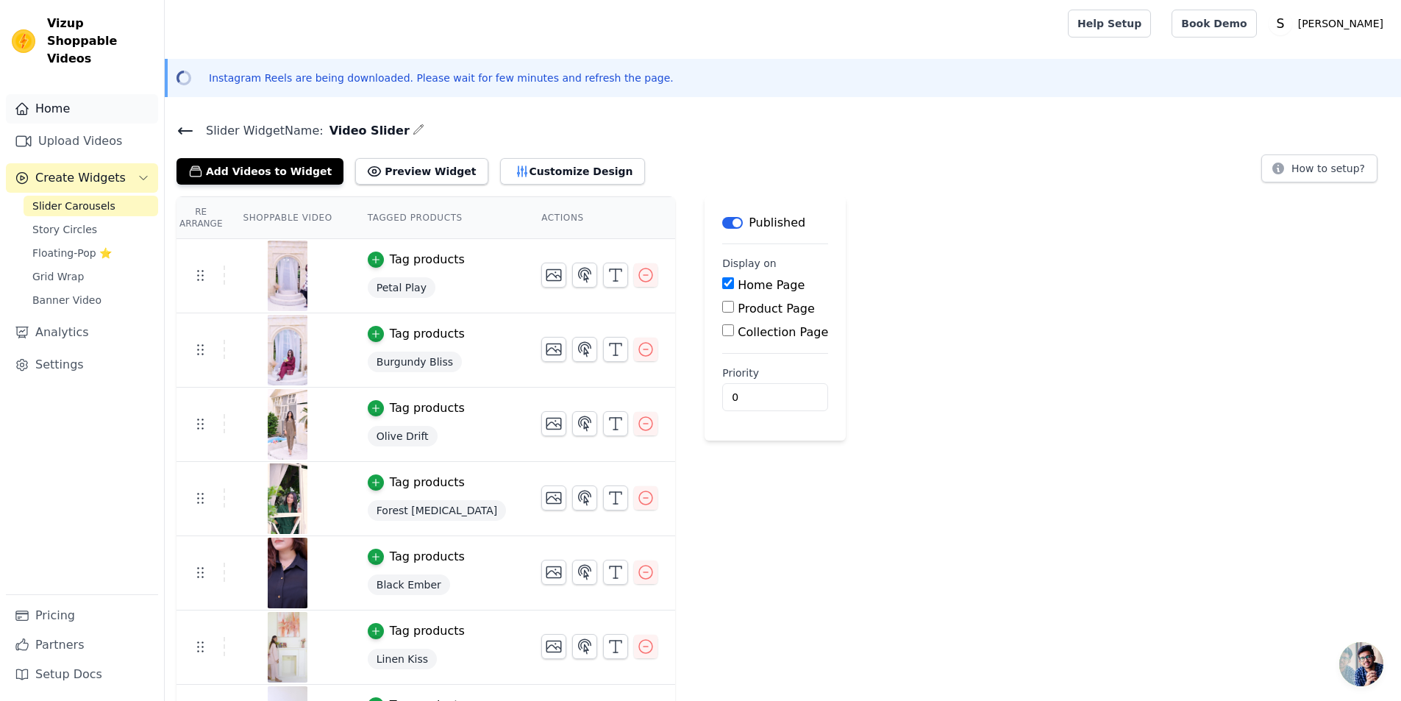
click at [114, 96] on link "Home" at bounding box center [82, 108] width 152 height 29
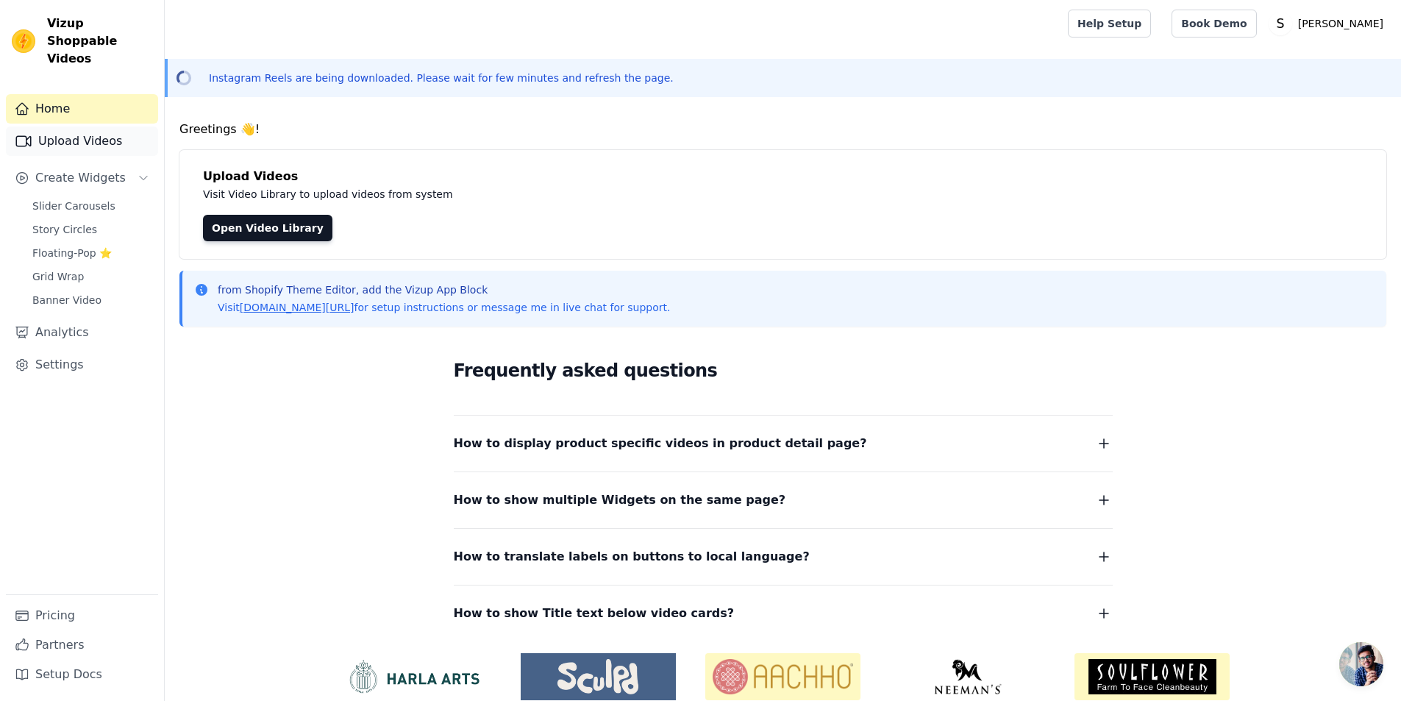
click at [110, 127] on link "Upload Videos" at bounding box center [82, 141] width 152 height 29
